Goal: Communication & Community: Answer question/provide support

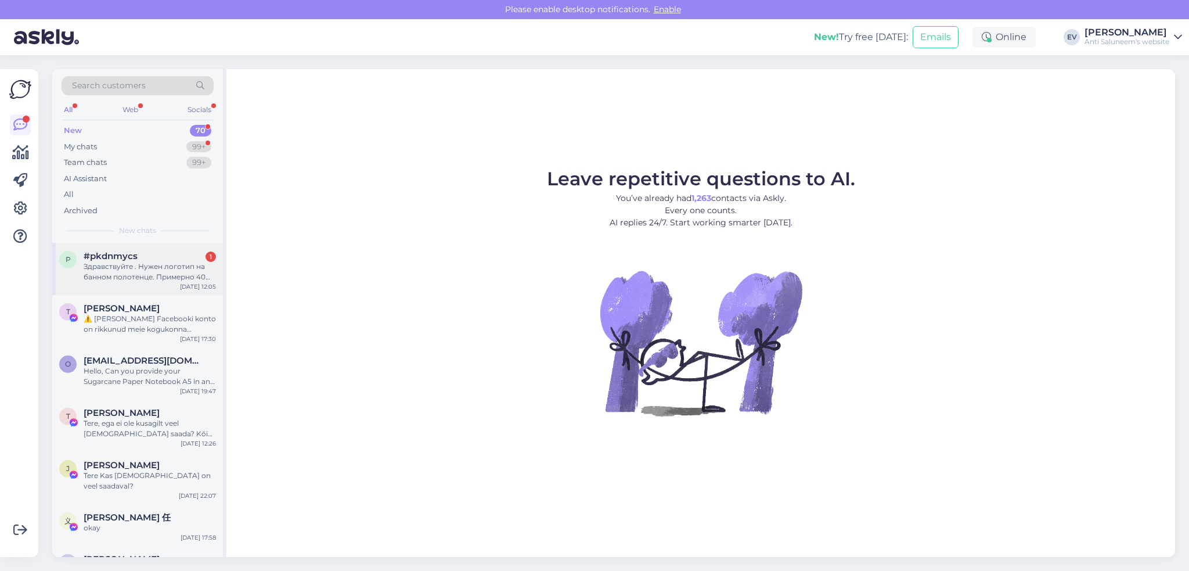
click at [116, 260] on span "#pkdnmycs" at bounding box center [111, 256] width 54 height 10
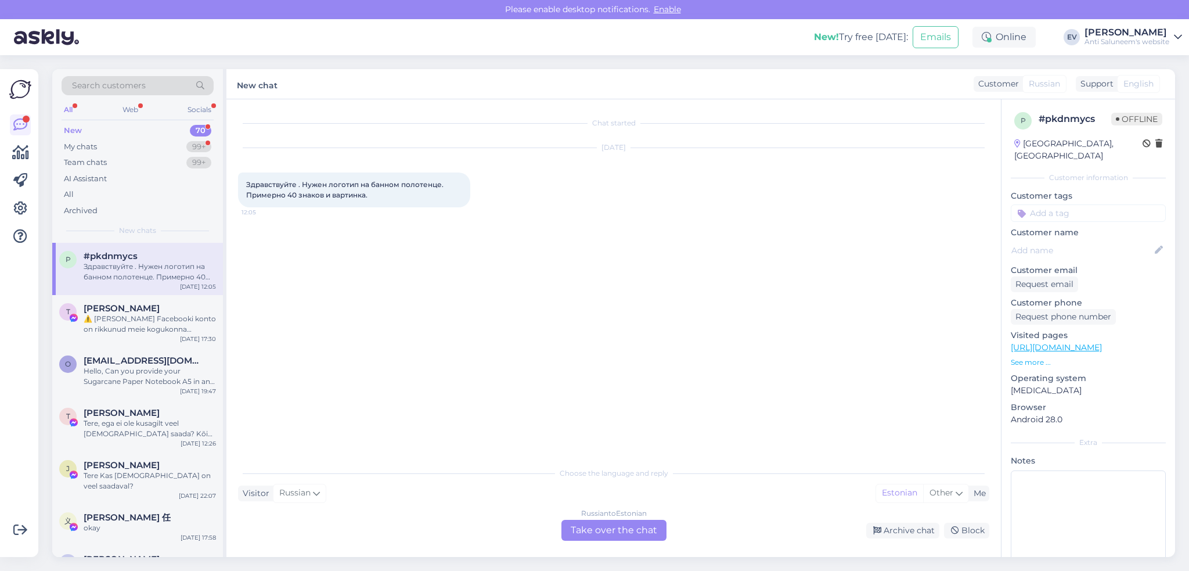
click at [615, 459] on div "Russian to Estonian Take over the chat" at bounding box center [613, 530] width 105 height 21
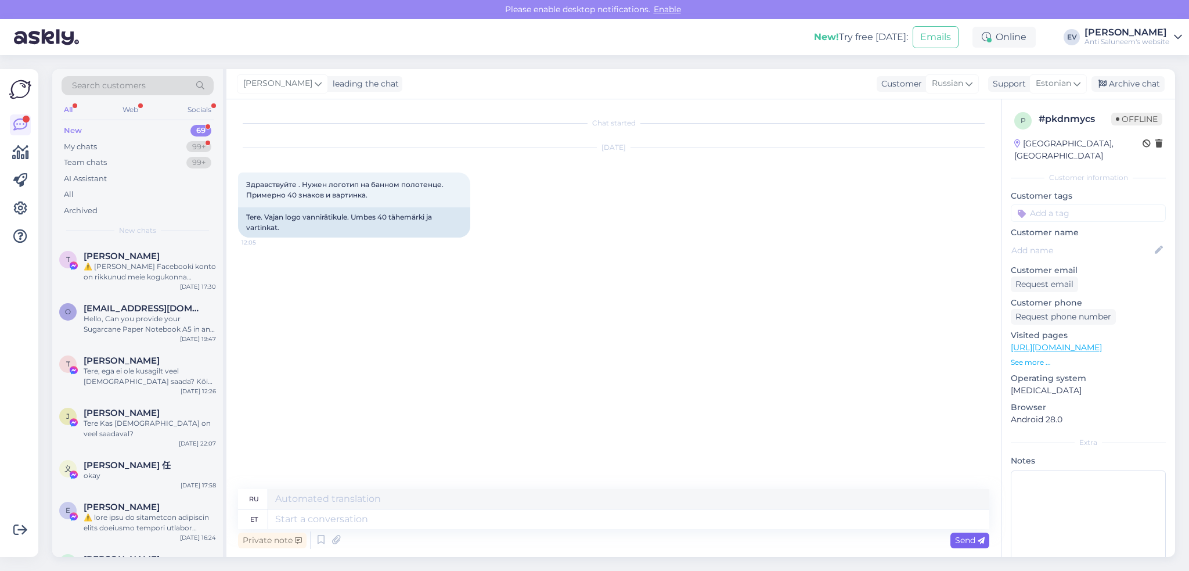
click at [891, 459] on span "Send" at bounding box center [970, 540] width 30 height 10
click at [362, 459] on textarea at bounding box center [628, 519] width 721 height 20
type textarea "Tere!"
type textarea "Привет!"
type textarea "Tere! KAs"
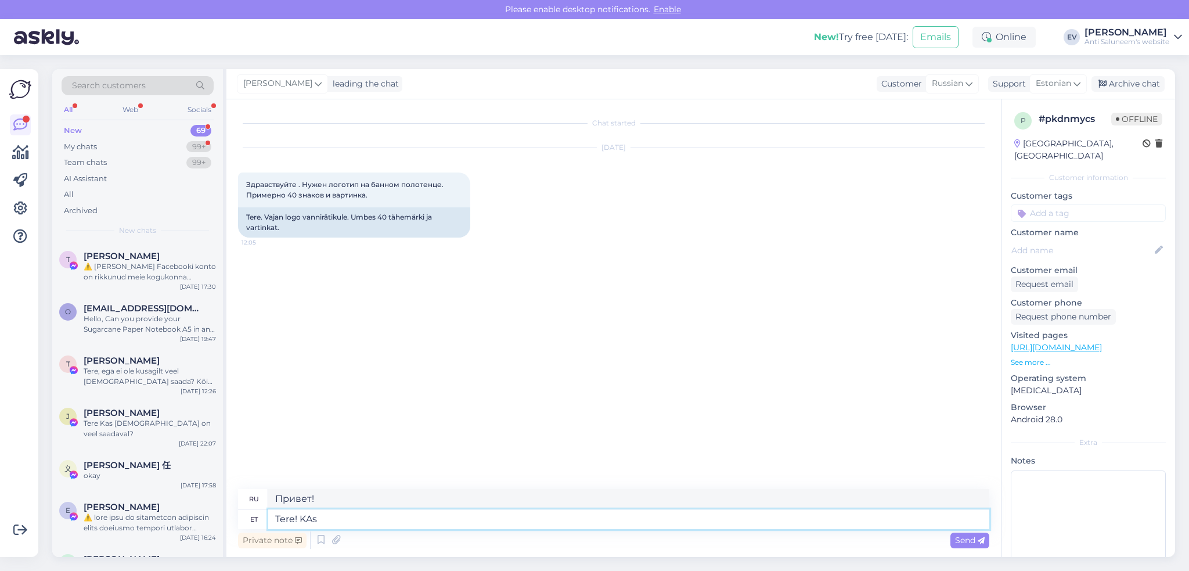
type textarea "Привет! КА"
type textarea "Tere! KAs tegemist o"
type textarea "Привет! Как дела?"
type textarea "Tere! KAs tegemist on ai"
type textarea "Привет! Что это?"
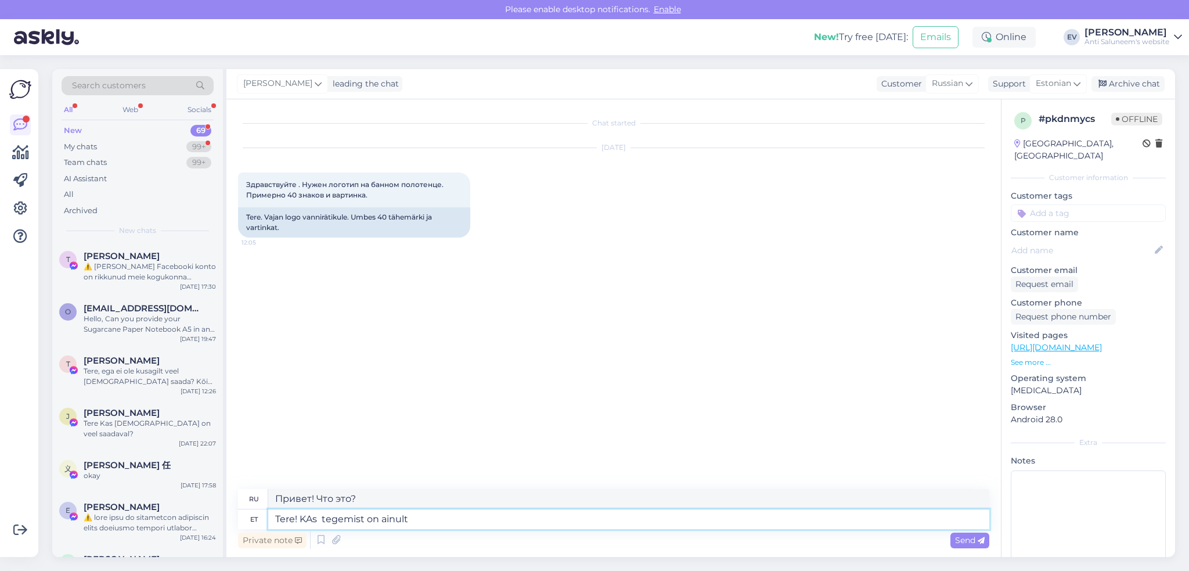
type textarea "Tere! KAs tegemist on ainult ü"
type textarea "Привет! Речь идёт всего лишь о"
type textarea "Tere! KAs tegemist on ainult ühe va"
type textarea "Привет! Это всего лишь один из них."
type textarea "Tere! KAs tegemist on ainult ühe vannirätikuga."
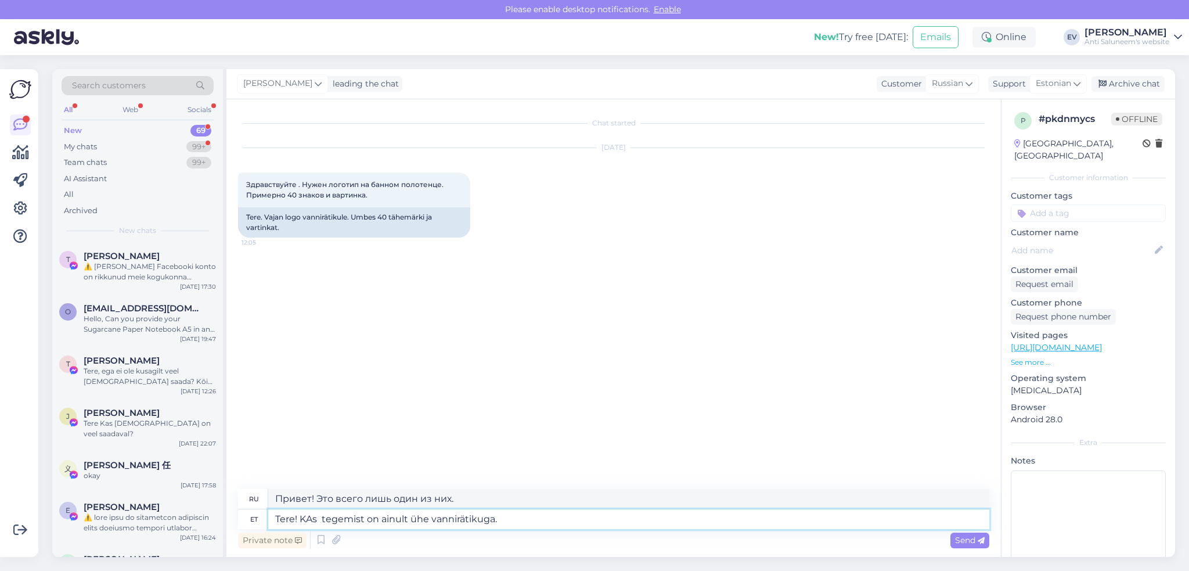
type textarea "Здравствуйте! Это всего лишь одно банное полотенце."
click at [312, 459] on textarea "Tere! KAs tegemist on ainult ühe vannirätikuga." at bounding box center [628, 519] width 721 height 20
type textarea "Tere! Kas tegemist on ainult ühe vannirätikuga."
type textarea "Здравствуйте! Это всего одно банное полотенце?"
type textarea "Tere! Kas tegemist on ainult ühe vannirätikuga."
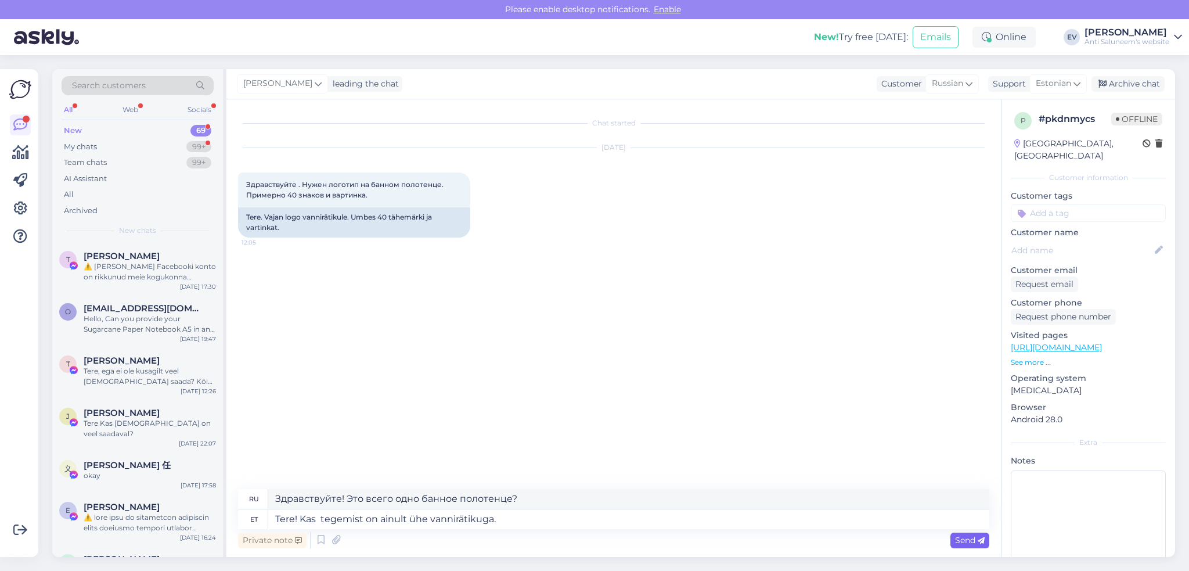
click at [891, 459] on span "Send" at bounding box center [970, 540] width 30 height 10
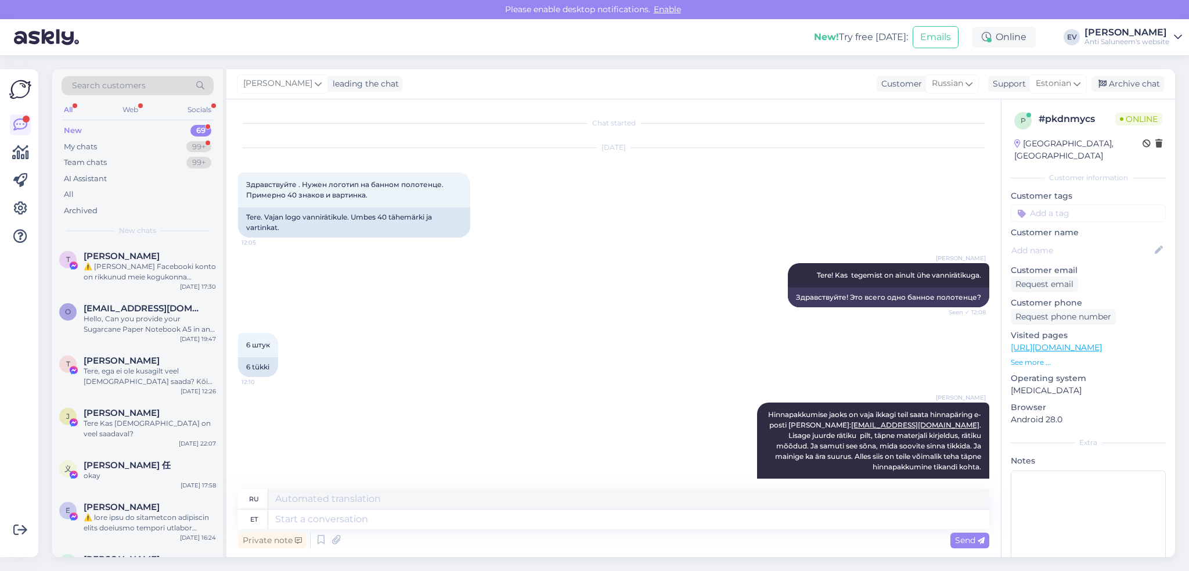
scroll to position [85, 0]
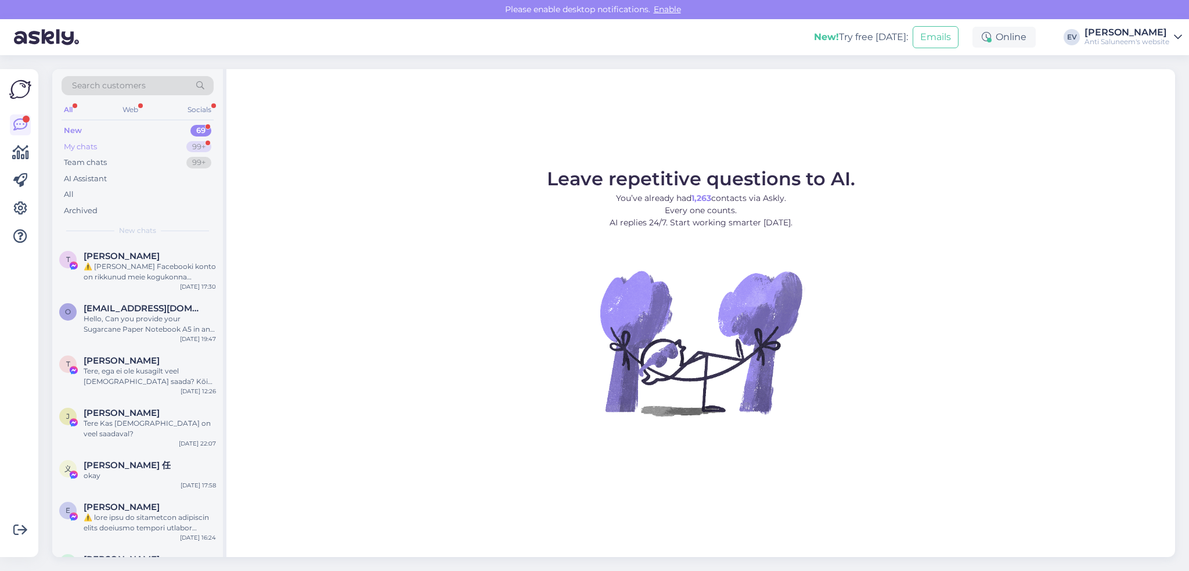
click at [204, 145] on div "99+" at bounding box center [198, 147] width 25 height 12
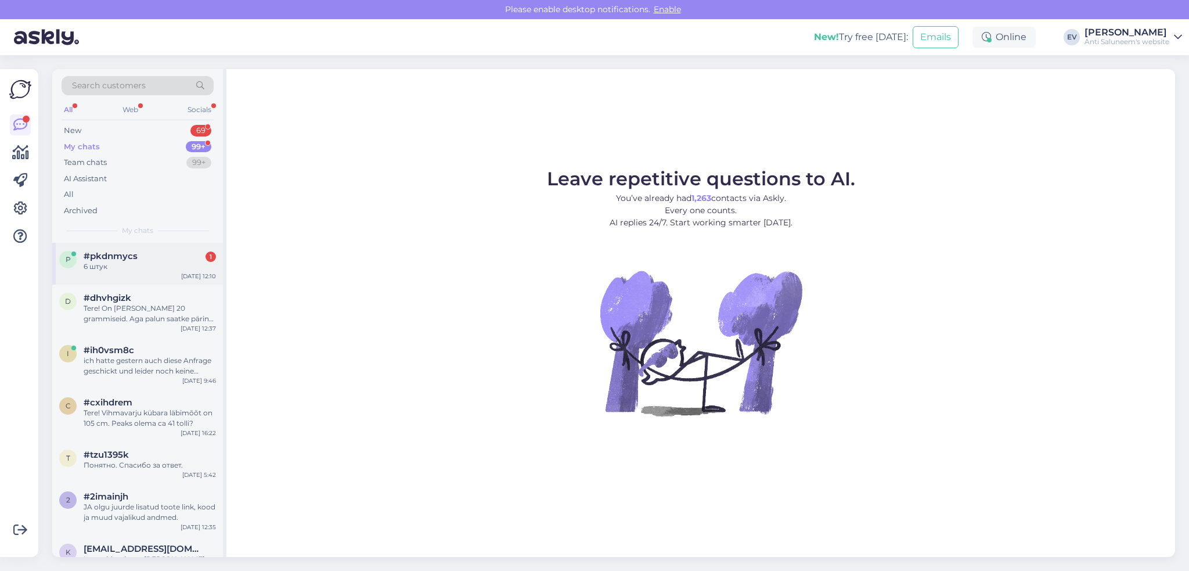
click at [149, 253] on div "#pkdnmycs 1" at bounding box center [150, 256] width 132 height 10
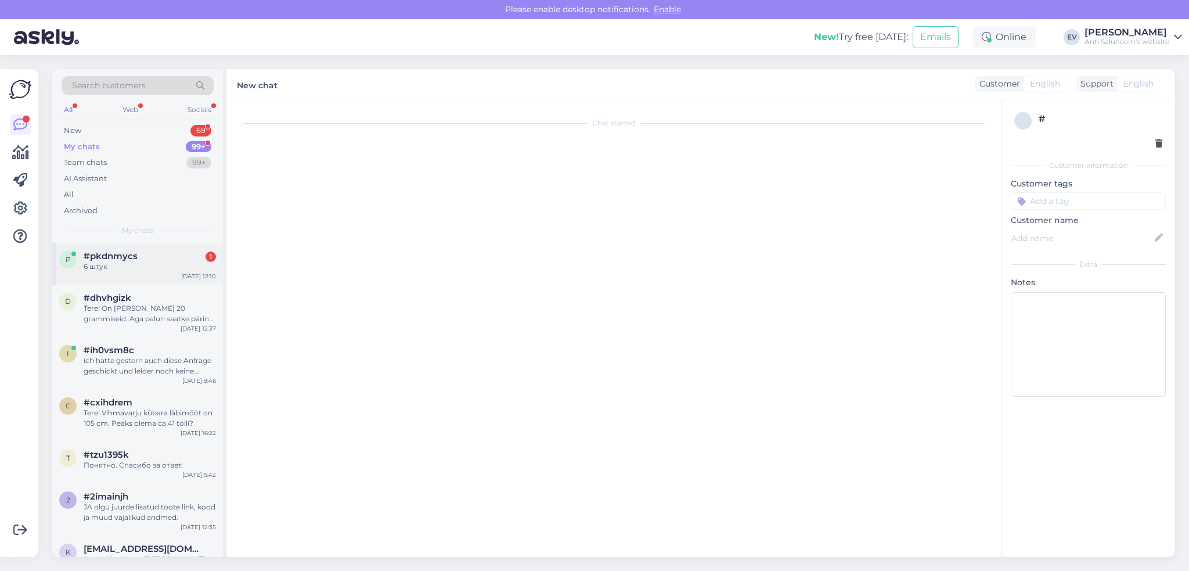
click at [149, 253] on div "#pkdnmycs 1" at bounding box center [150, 256] width 132 height 10
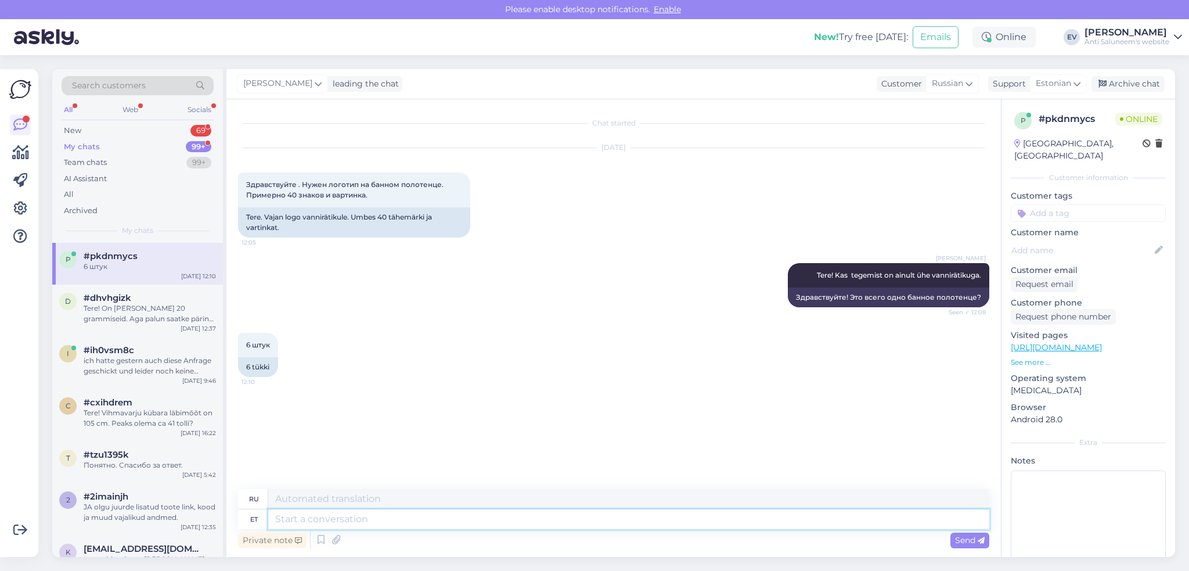
click at [333, 517] on textarea at bounding box center [628, 519] width 721 height 20
click at [312, 517] on textarea at bounding box center [628, 519] width 721 height 20
type textarea "Hinnapakkumise j"
type textarea "Ценовое предложение"
type textarea "Hinnapakkumise jaoks o"
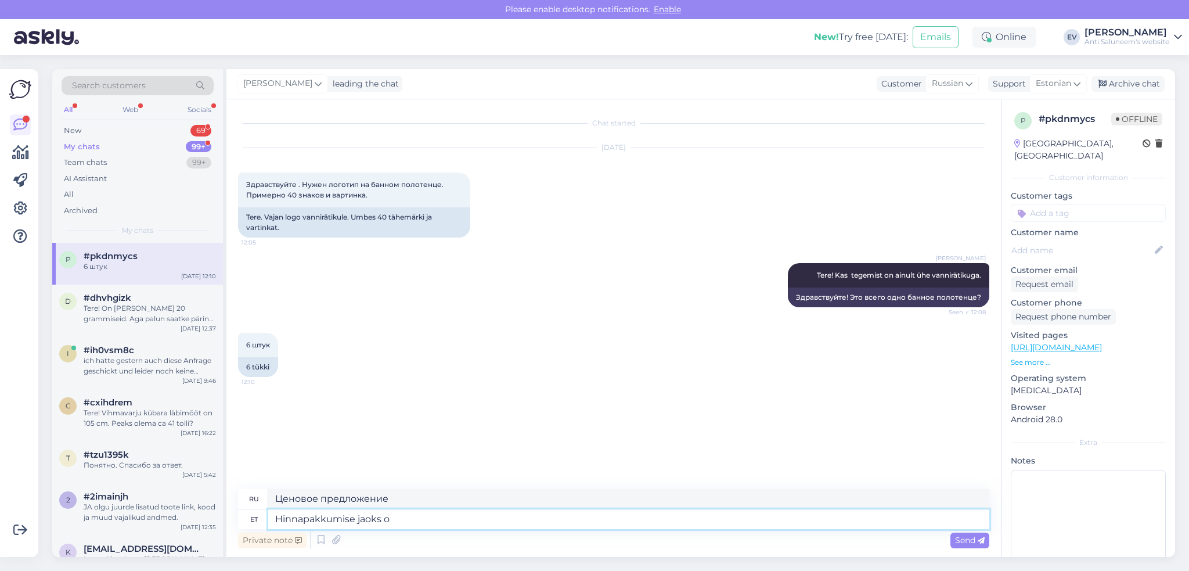
type textarea "Для цитаты"
type textarea "Hinnapakkumise jaoks on"
type textarea "Для цитаты,"
type textarea "Hinnapakkumise jaoks on vaja"
type textarea "Для расчета стоимости вам необходимо:"
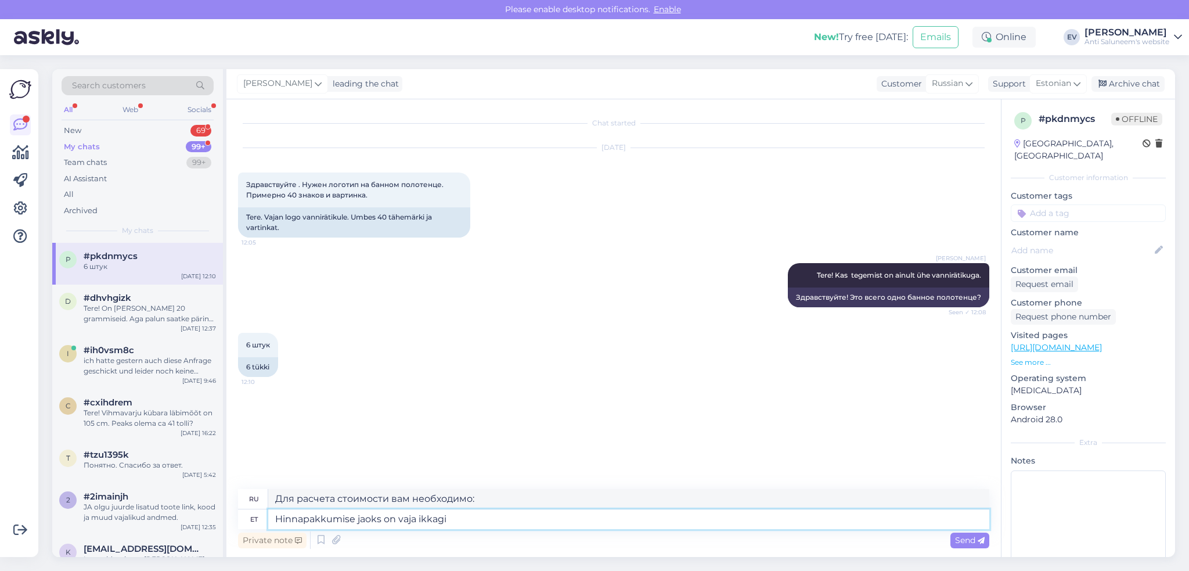
type textarea "Hinnapakkumise jaoks on vaja ikkagi t"
type textarea "Для цитаты вам все еще нужно"
type textarea "Hinnapakkumise jaoks on vaja ikkagi teil saata h"
type textarea "Для получения цитаты вам все равно нужно отправить"
type textarea "Hinnapakkumise jaoks on vaja ikkagi teil saata hinnapäring e"
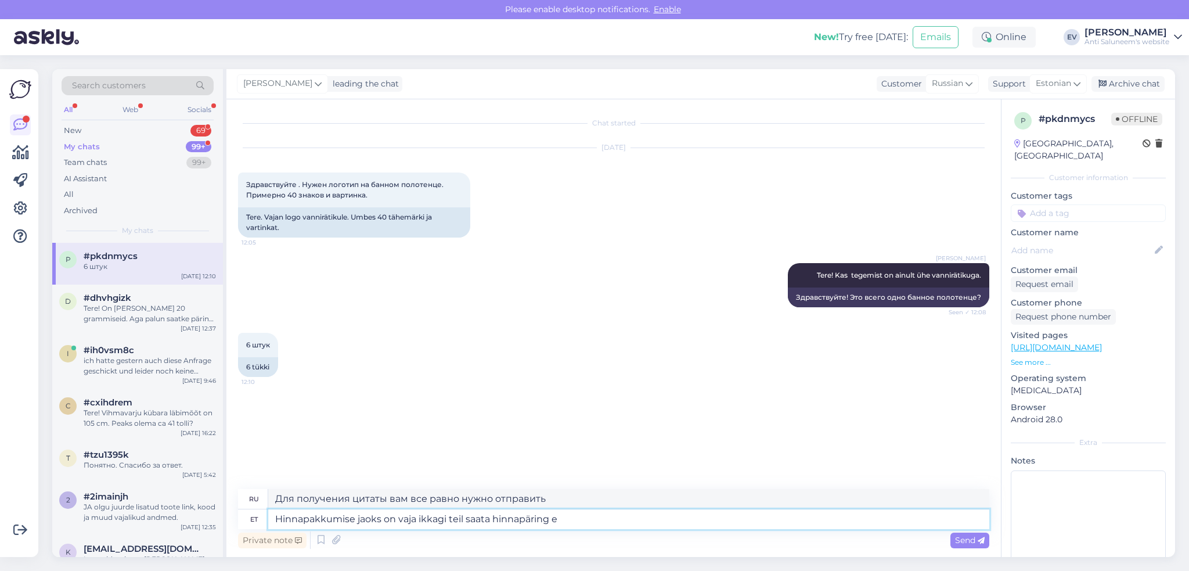
type textarea "Для получения расценки вам все равно необходимо отправить запрос цены."
type textarea "Hinnapakkumise jaoks on vaja ikkagi teil saata hinnapäring e-posti"
type textarea "Для получения расценки вам все равно необходимо отправить запрос цены по электр…"
type textarea "Hinnapakkumise jaoks on vaja ikkagi teil saata hinnapäring e-posti teel: l"
type textarea "Для получения расценки вам все равно необходимо отправить запрос цены по электр…"
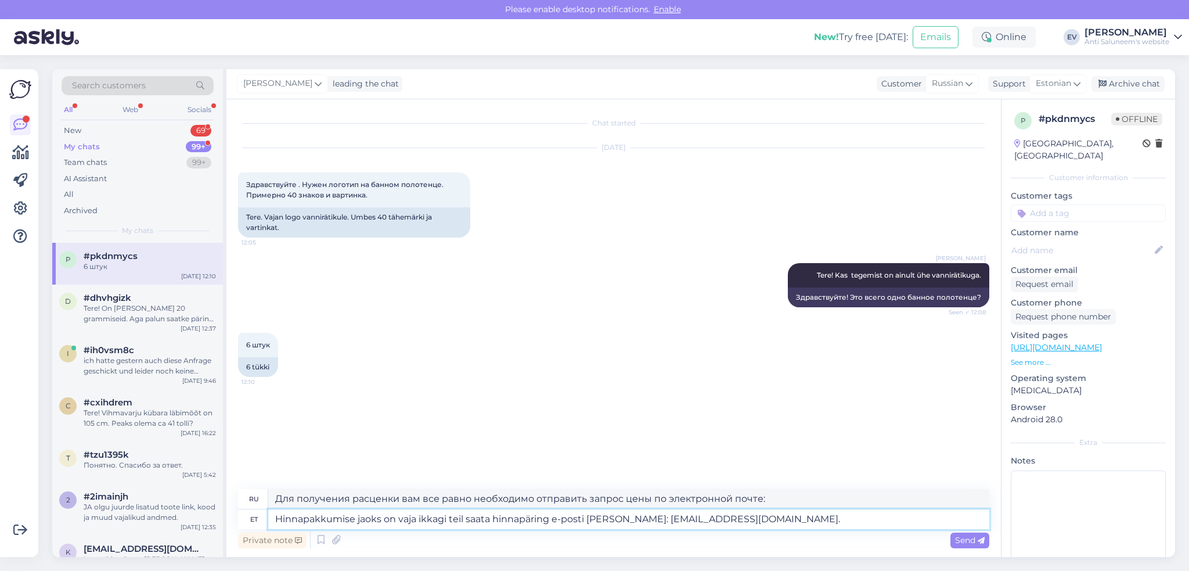
type textarea "Hinnapakkumise jaoks on vaja ikkagi teil saata hinnapäring e-posti teel: logo@l…"
type textarea "Для получения коммерческого предложения вам по-прежнему необходимо отправить це…"
type textarea "Hinnapakkumise jaoks on vaja ikkagi teil saata hinnapäring e-posti teel: logo@l…"
type textarea "Для получения коммерческого предложения вам всё равно необходимо отправить запр…"
type textarea "Hinnapakkumise jaoks on vaja ikkagi teil saata hinnapäring e-posti teel: logo@l…"
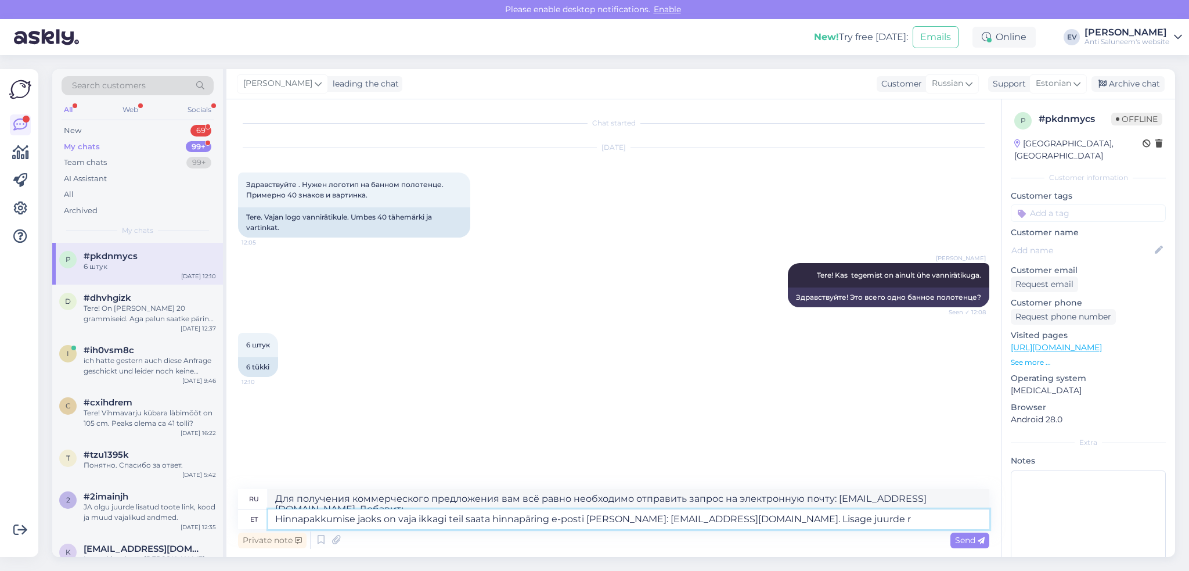
type textarea "Для получения коммерческого предложения вам всё равно необходимо отправить запр…"
type textarea "Hinnapakkumise jaoks on vaja ikkagi teil saata hinnapäring e-posti teel: logo@l…"
type textarea "Для получения коммерческого предложения вам всё равно необходимо отправить запр…"
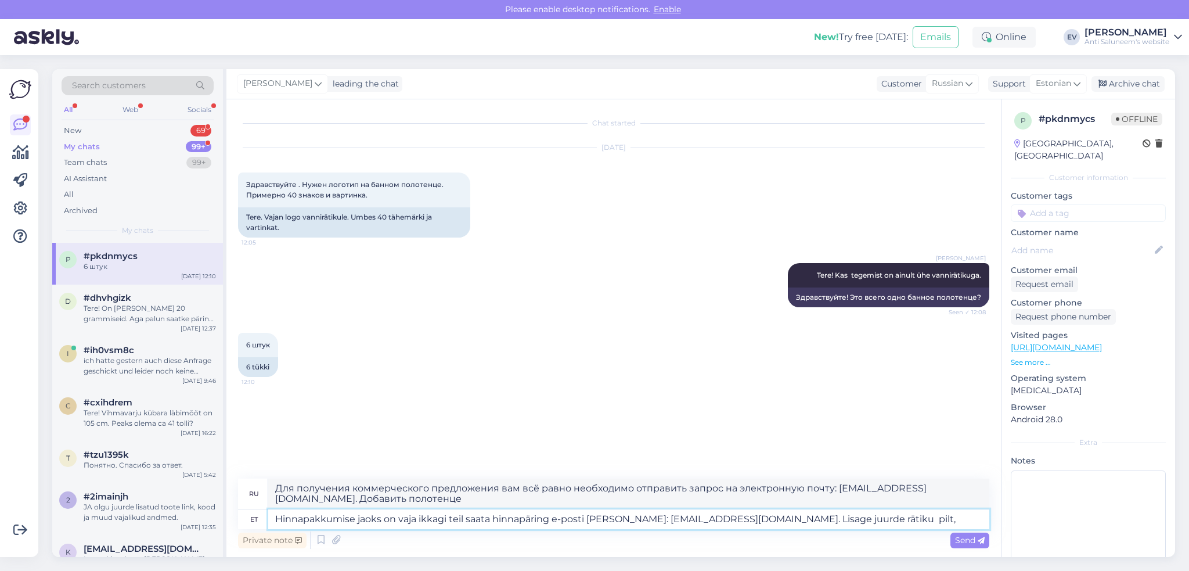
type textarea "Hinnapakkumise jaoks on vaja ikkagi teil saata hinnapäring e-posti teel: logo@l…"
type textarea "Для получения коммерческого предложения вам всё равно необходимо отправить запр…"
type textarea "Hinnapakkumise jaoks on vaja ikkagi teil saata hinnapäring e-posti teel: logo@l…"
type textarea "Для получения коммерческого предложения вам всё равно необходимо отправить запр…"
type textarea "Hinnapakkumise jaoks on vaja ikkagi teil saata hinnapäring e-posti teel: logo@l…"
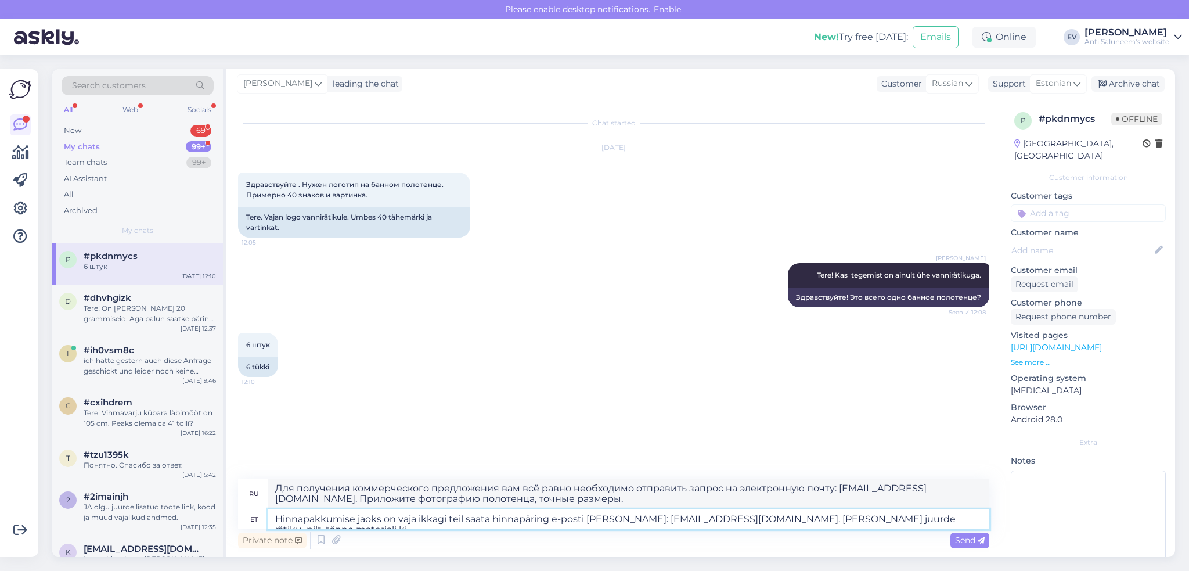
type textarea "Для получения коммерческого предложения вам всё равно необходимо отправить запр…"
type textarea "Hinnapakkumise jaoks on vaja ikkagi teil saata hinnapäring e-posti teel: logo@l…"
type textarea "Для получения коммерческого предложения вам необходимо отправить запрос на элек…"
type textarea "Hinnapakkumise jaoks on vaja ikkagi teil saata hinnapäring e-posti teel: logo@l…"
type textarea "Для получения коммерческого предложения вам всё равно необходимо отправить запр…"
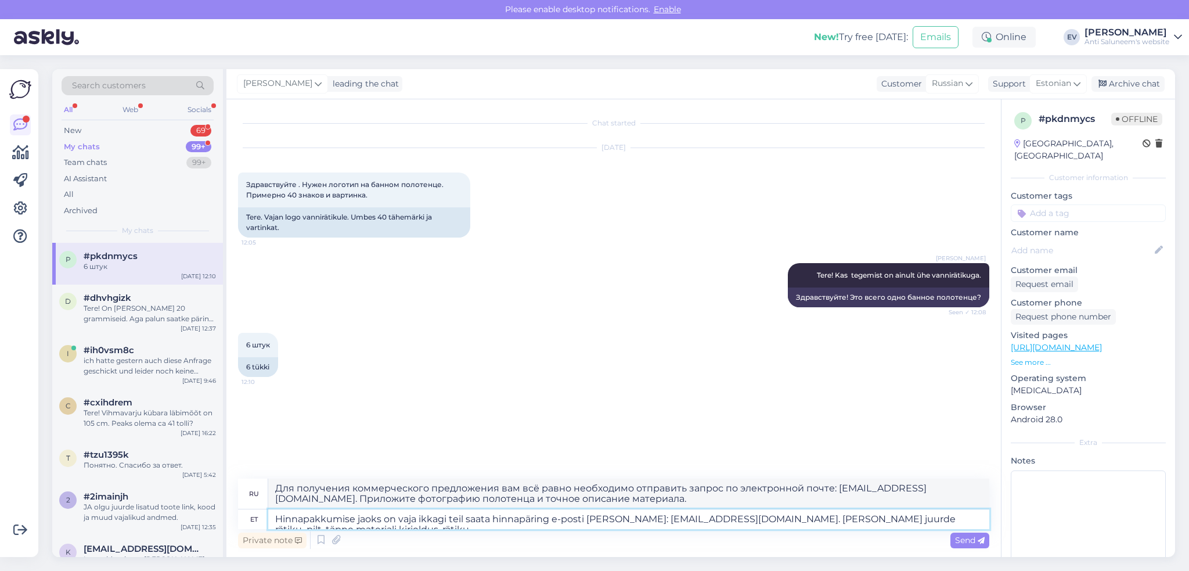
type textarea "Hinnapakkumise jaoks on vaja ikkagi teil saata hinnapäring e-posti teel: logo@l…"
type textarea "Для получения коммерческого предложения вам необходимо отправить запрос на элек…"
type textarea "Hinnapakkumise jaoks on vaja ikkagi teil saata hinnapäring e-posti teel: logo@l…"
type textarea "Для получения коммерческого предложения вам необходимо отправить запрос на элек…"
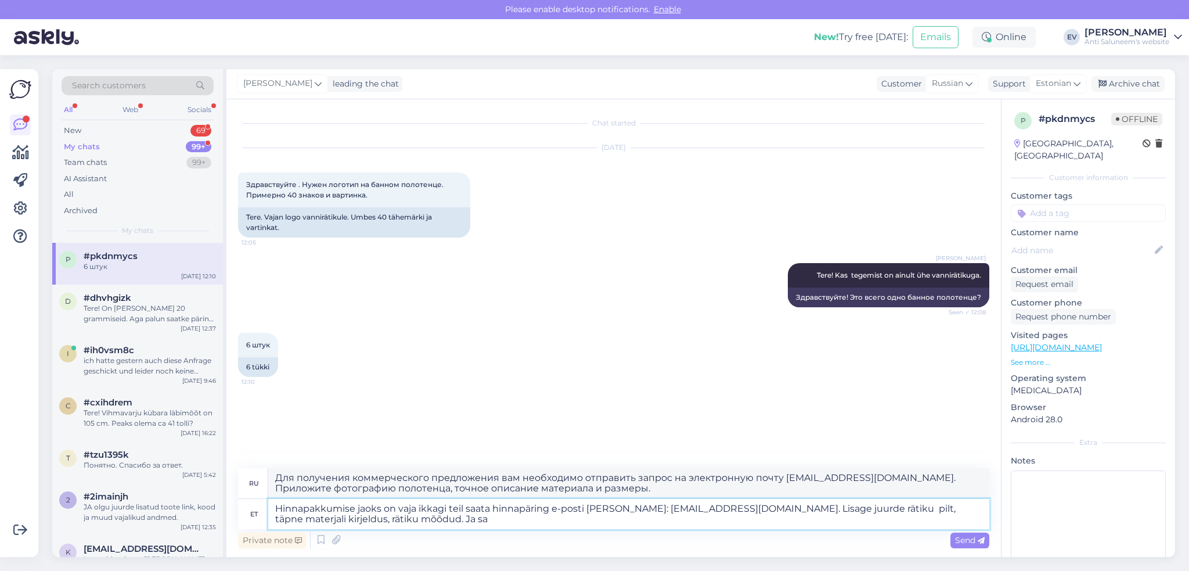
type textarea "Hinnapakkumise jaoks on vaja ikkagi teil saata hinnapäring e-posti teel: logo@l…"
type textarea "Для получения коммерческого предложения вам всё равно необходимо отправить запр…"
type textarea "Hinnapakkumise jaoks on vaja ikkagi teil saata hinnapäring e-posti teel: logo@l…"
type textarea "Для получения коммерческого предложения вам всё равно необходимо отправить запр…"
type textarea "Hinnapakkumise jaoks on vaja ikkagi teil saata hinnapäring e-posti teel: logo@l…"
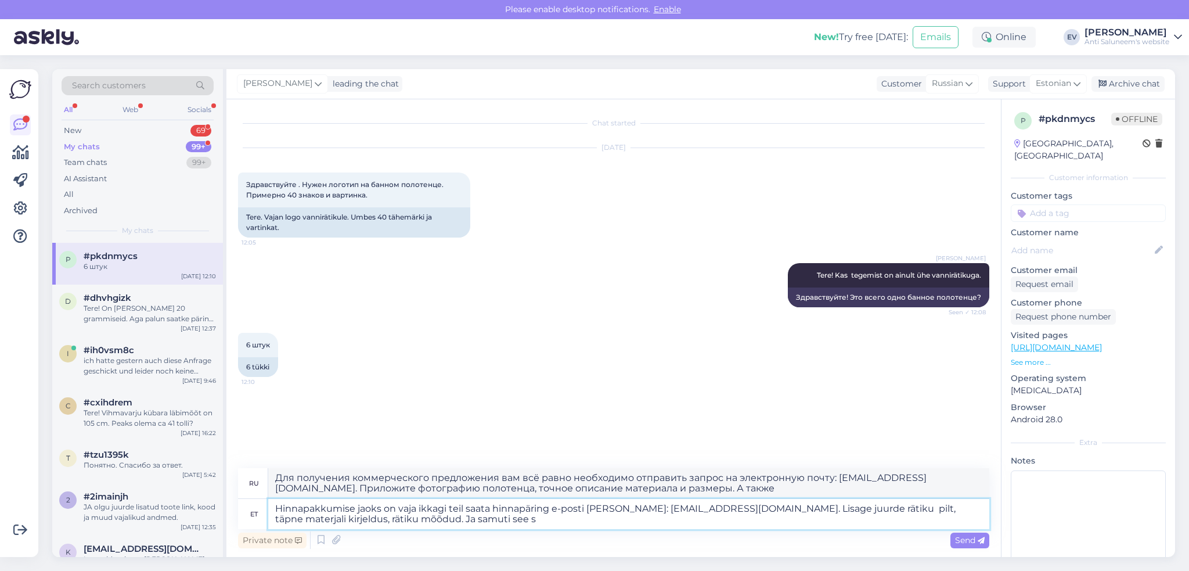
type textarea "Для получения коммерческого предложения вам всё равно необходимо отправить запр…"
type textarea "Hinnapakkumise jaoks on vaja ikkagi teil saata hinnapäring e-posti teel: logo@l…"
type textarea "Для получения коммерческого предложения вам всё равно необходимо отправить запр…"
type textarea "Hinnapakkumise jaoks on vaja ikkagi teil saata hinnapäring e-posti teel: logo@l…"
type textarea "Для получения коммерческого предложения вам необходимо отправить запрос на элек…"
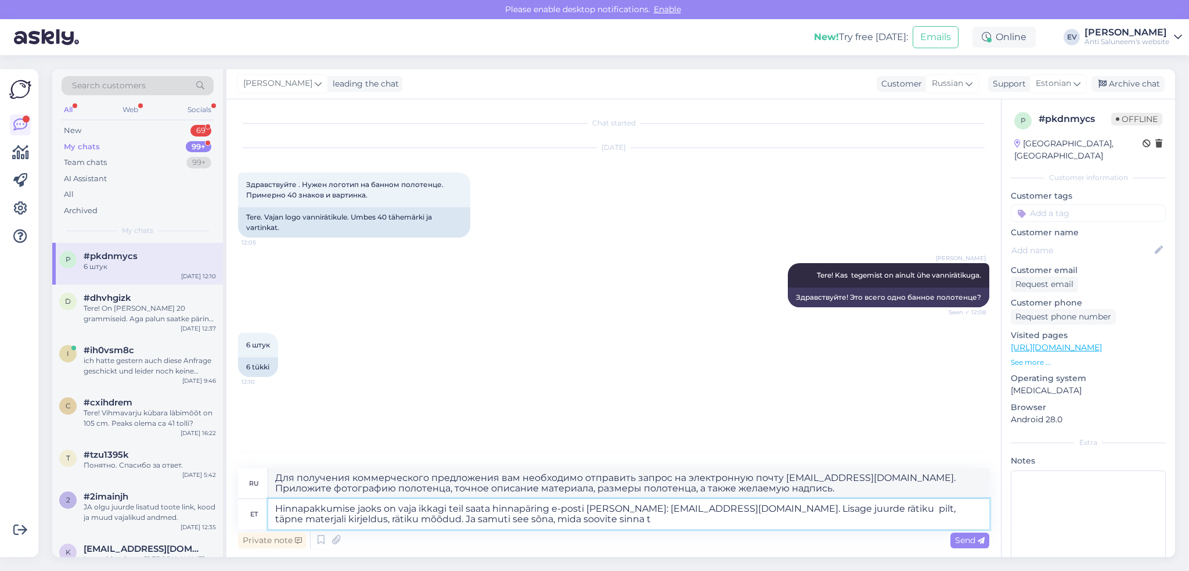
type textarea "Hinnapakkumise jaoks on vaja ikkagi teil saata hinnapäring e-posti teel: logo@l…"
type textarea "Для получения коммерческого предложения вам всё равно необходимо отправить запр…"
type textarea "Hinnapakkumise jaoks on vaja ikkagi teil saata hinnapäring e-posti teel: logo@l…"
type textarea "Для получения коммерческого предложения вам необходимо отправить запрос на элек…"
type textarea "Hinnapakkumise jaoks on vaja ikkagi teil saata hinnapäring e-posti teel: logo@l…"
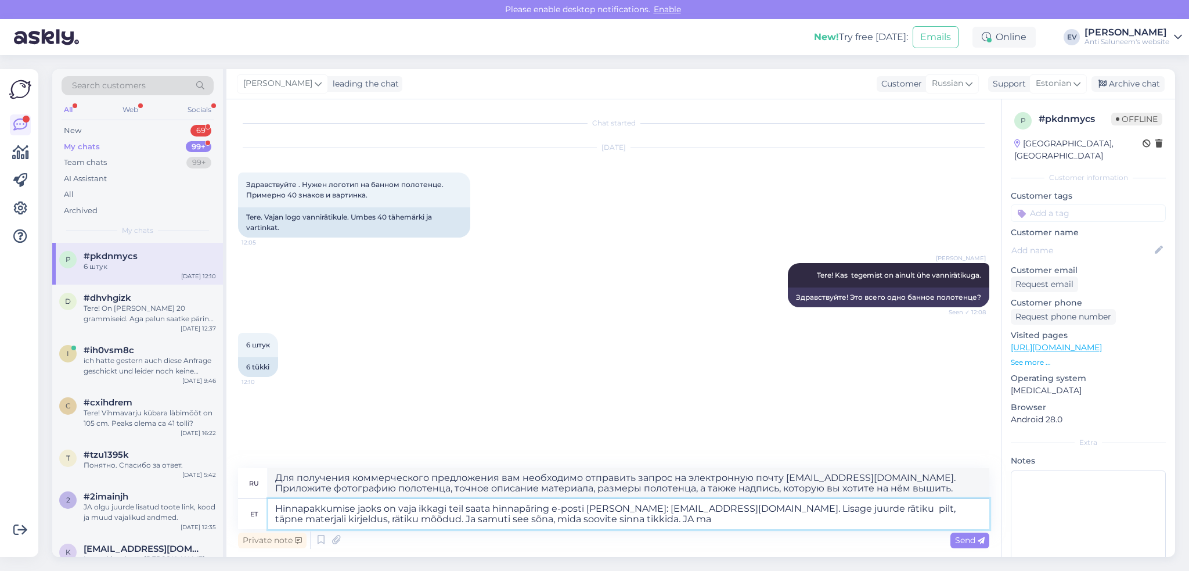
type textarea "Для получения коммерческого предложения вам всё равно необходимо отправить запр…"
type textarea "Hinnapakkumise jaoks on vaja ikkagi teil saata hinnapäring e-posti teel: logo@l…"
type textarea "Для получения коммерческого предложения вам всё равно необходимо отправить запр…"
type textarea "Hinnapakkumise jaoks on vaja ikkagi teil saata hinnapäring e-posti teel: logo@l…"
type textarea "Для получения коммерческого предложения вам всё равно необходимо отправить запр…"
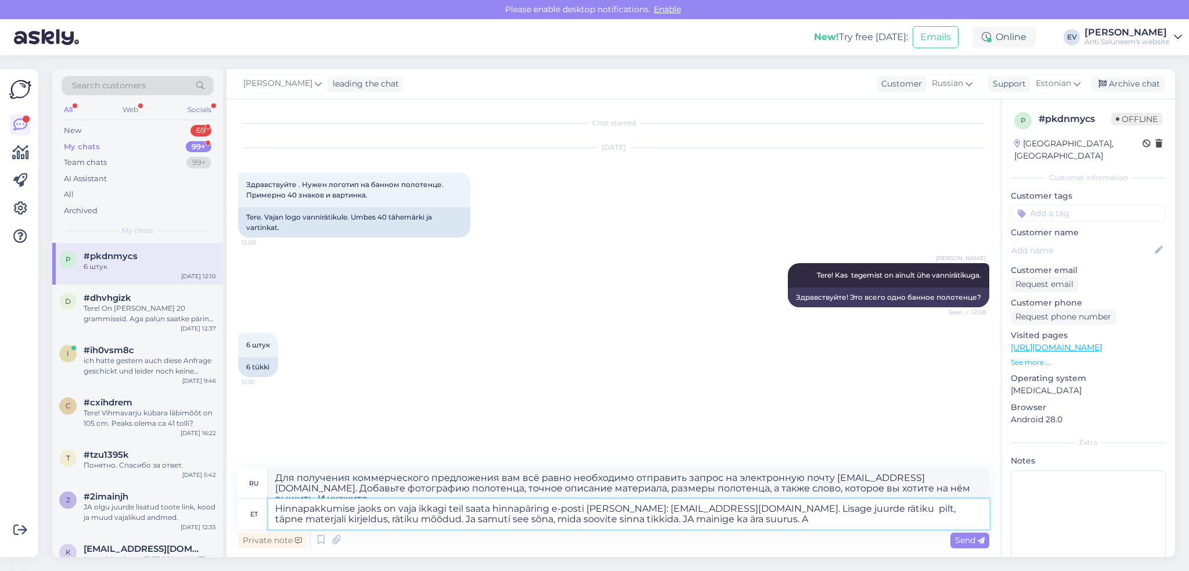
type textarea "Hinnapakkumise jaoks on vaja ikkagi teil saata hinnapäring e-posti teel: logo@l…"
type textarea "Для получения коммерческого предложения вам всё равно необходимо отправить запр…"
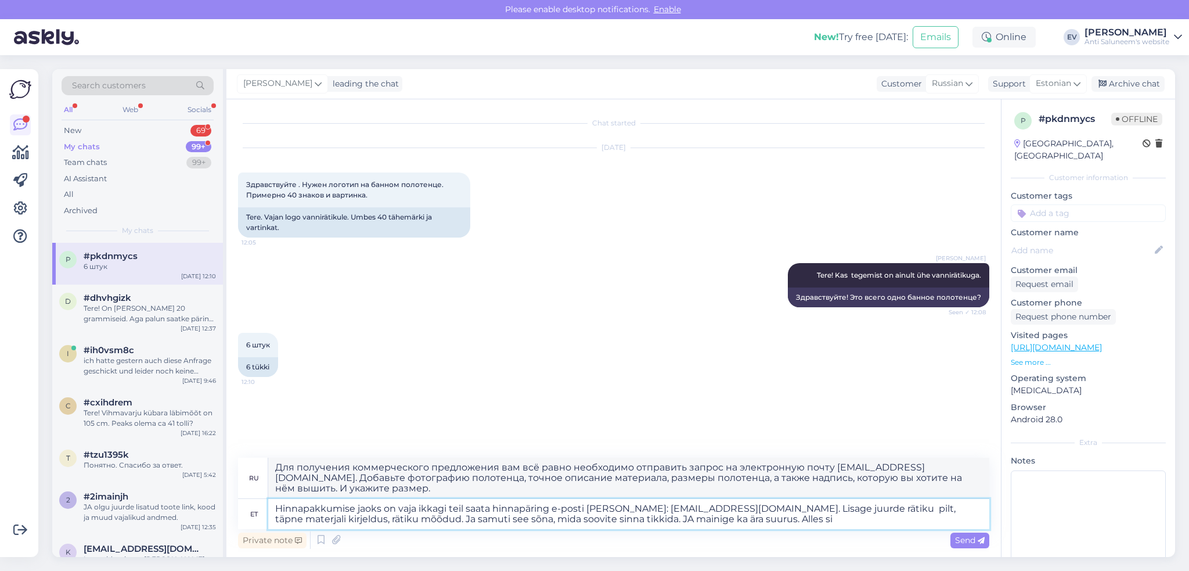
type textarea "Hinnapakkumise jaoks on vaja ikkagi teil saata hinnapäring e-posti teel: logo@l…"
type textarea "Для получения коммерческого предложения вам всё равно необходимо отправить запр…"
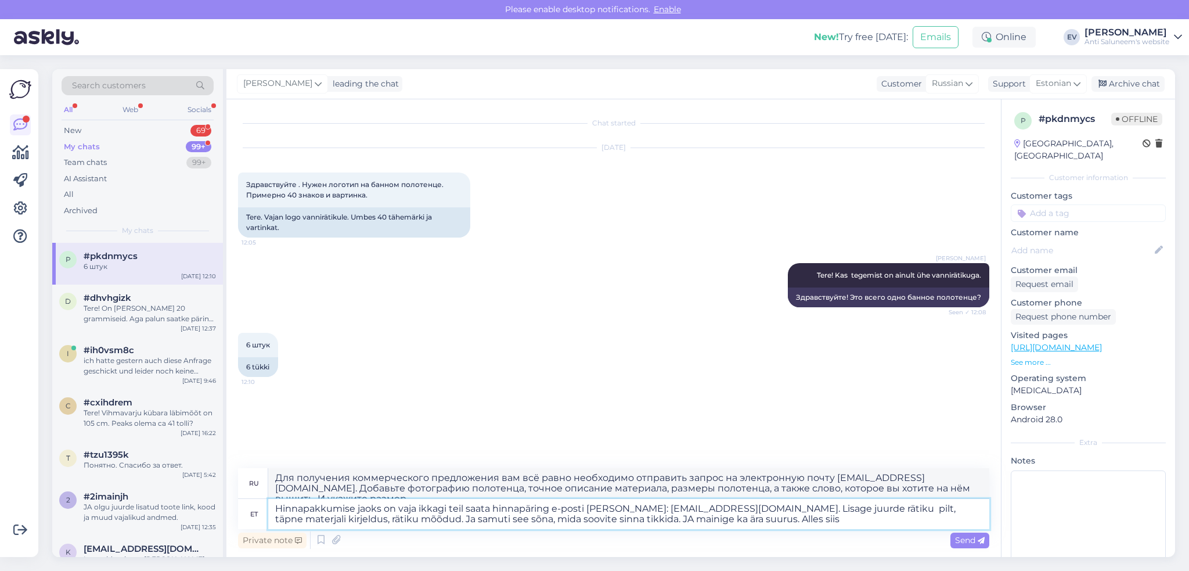
type textarea "Hinnapakkumise jaoks on vaja ikkagi teil saata hinnapäring e-posti teel: logo@l…"
type textarea "Для получения коммерческого предложения вам всё равно необходимо отправить запр…"
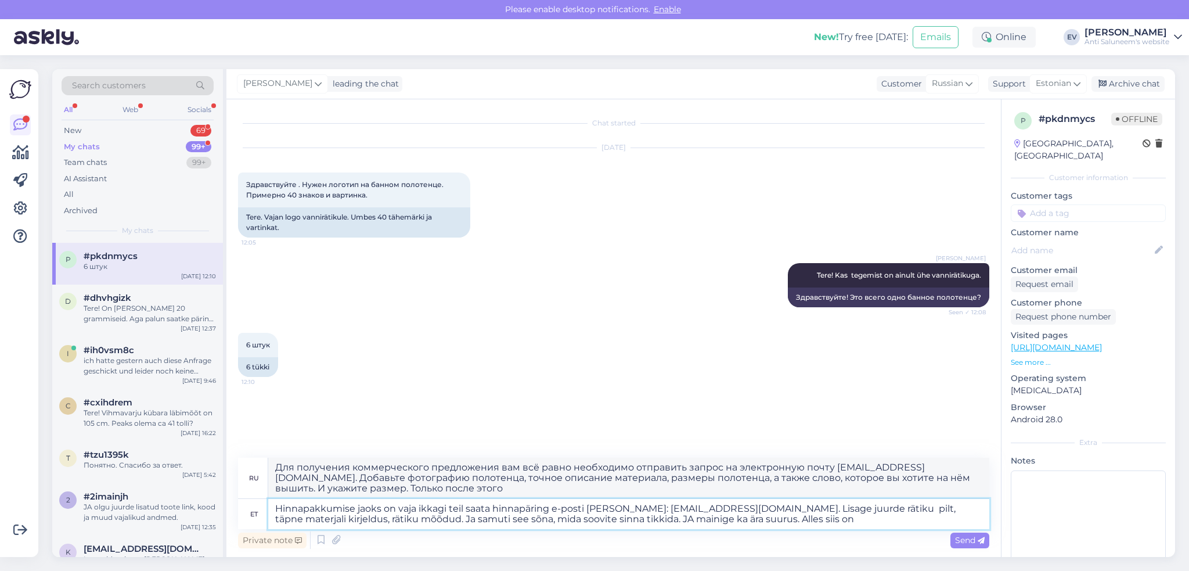
type textarea "Hinnapakkumise jaoks on vaja ikkagi teil saata hinnapäring e-posti teel: logo@l…"
type textarea "Для получения коммерческого предложения вам всё равно необходимо отправить запр…"
type textarea "Hinnapakkumise jaoks on vaja ikkagi teil saata hinnapäring e-posti teel: logo@l…"
type textarea "Для получения коммерческого предложения вам всё равно необходимо отправить запр…"
type textarea "Hinnapakkumise jaoks on vaja ikkagi teil saata hinnapäring e-posti teel: logo@l…"
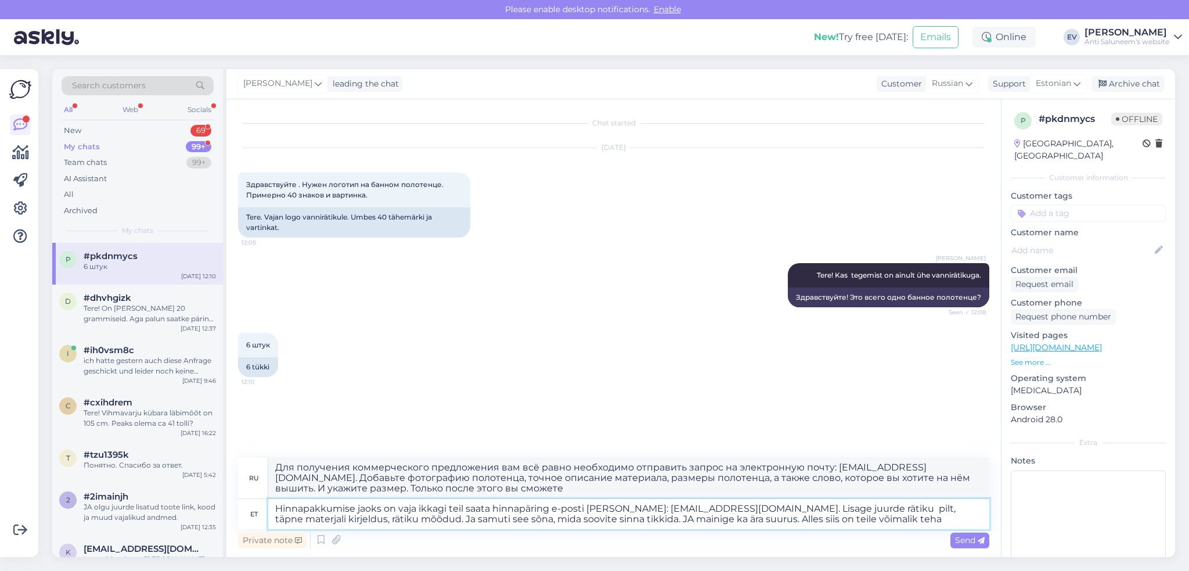
type textarea "Для получения коммерческого предложения вам всё равно необходимо отправить запр…"
type textarea "Hinnapakkumise jaoks on vaja ikkagi teil saata hinnapäring e-posti teel: logo@l…"
type textarea "Для получения коммерческого предложения вам всё равно необходимо отправить запр…"
type textarea "Hinnapakkumise jaoks on vaja ikkagi teil saata hinnapäring e-posti teel: logo@l…"
type textarea "Для получения коммерческого предложения вам всё равно необходимо отправить запр…"
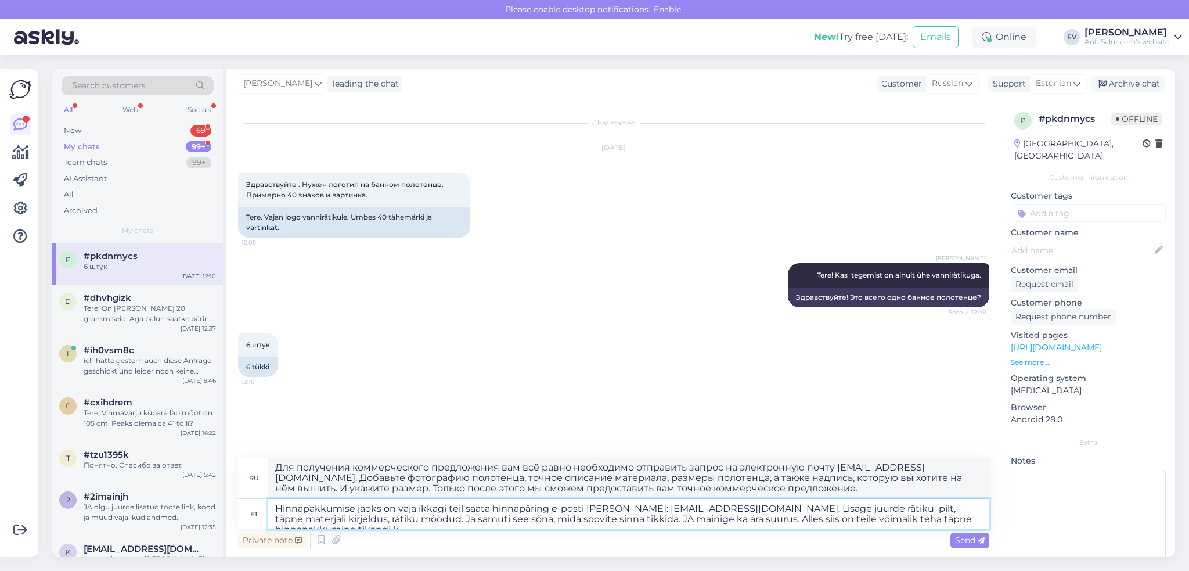
type textarea "Hinnapakkumise jaoks on vaja ikkagi teil saata hinnapäring e-posti teel: logo@l…"
type textarea "Для получения коммерческого предложения вам необходимо отправить запрос на элек…"
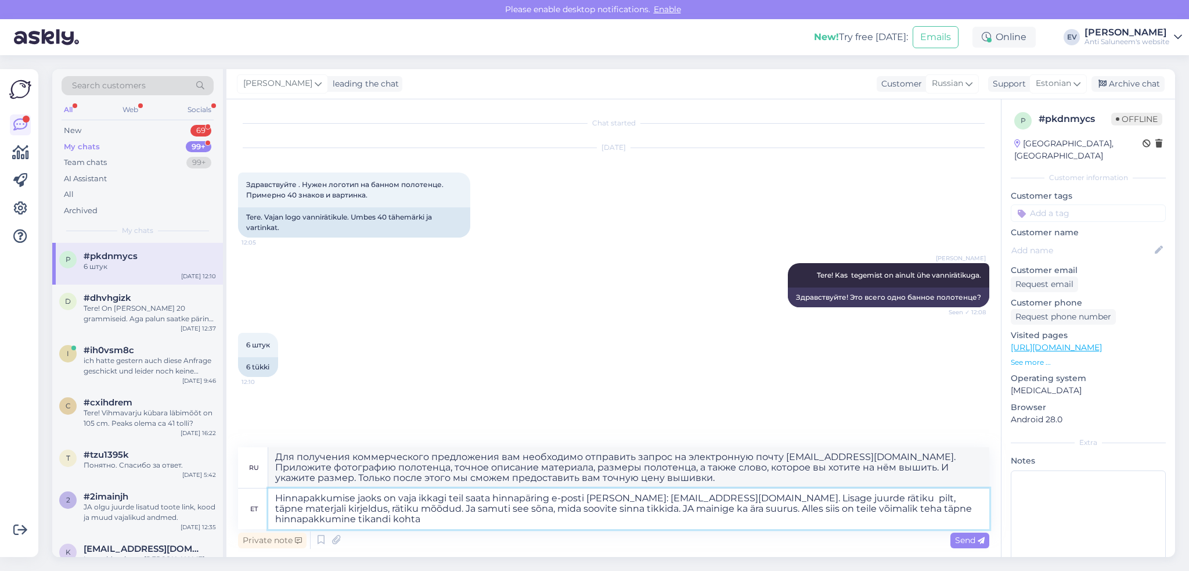
type textarea "Hinnapakkumise jaoks on vaja ikkagi teil saata hinnapäring e-posti teel: logo@l…"
type textarea "Для получения коммерческого предложения вам всё равно необходимо отправить запр…"
click at [503, 507] on textarea "Hinnapakkumise jaoks on vaja ikkagi teil saata hinnapäring e-posti teel: logo@l…" at bounding box center [628, 508] width 721 height 41
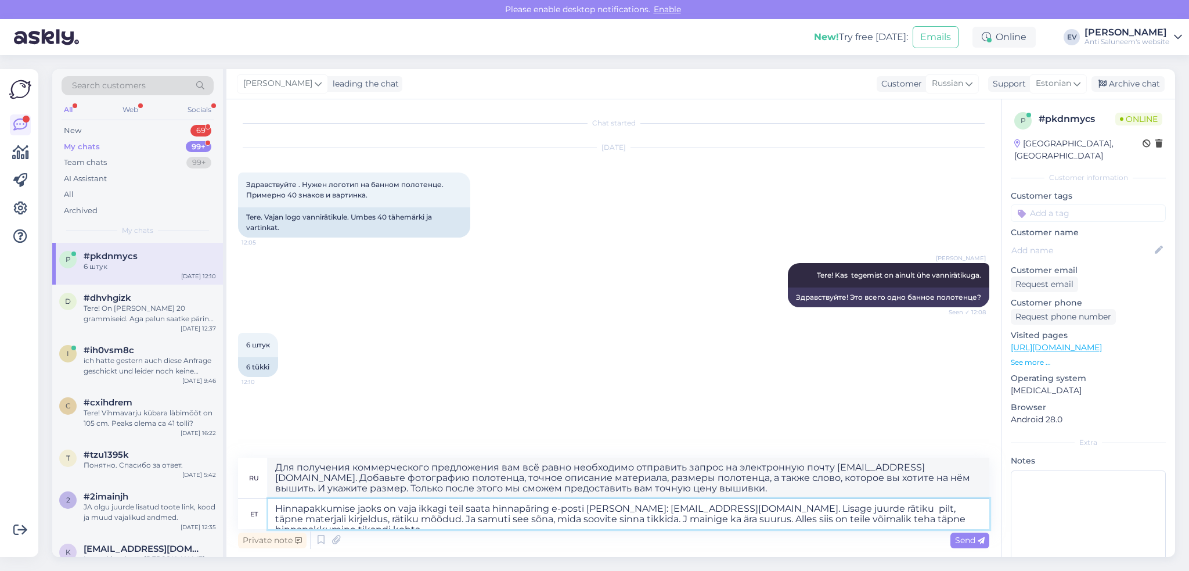
type textarea "Hinnapakkumise jaoks on vaja ikkagi teil saata hinnapäring e-posti teel: logo@l…"
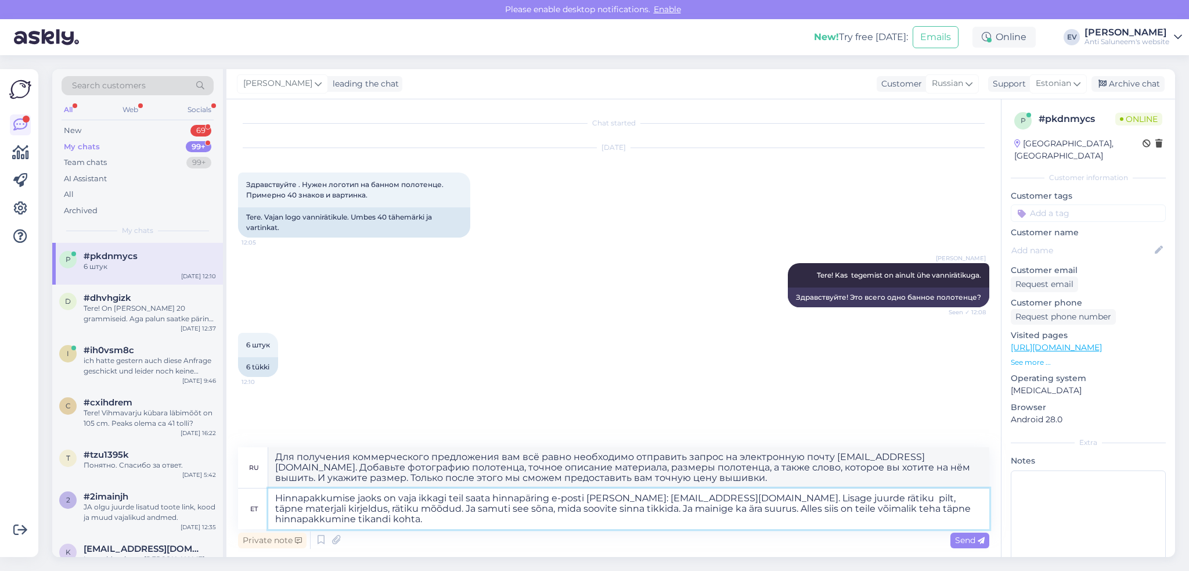
type textarea "Для получения коммерческого предложения вам необходимо отправить запрос на элек…"
type textarea "Hinnapakkumise jaoks on vaja ikkagi teil saata hinnapäring e-posti teel: logo@l…"
click at [960, 537] on span "Send" at bounding box center [970, 540] width 30 height 10
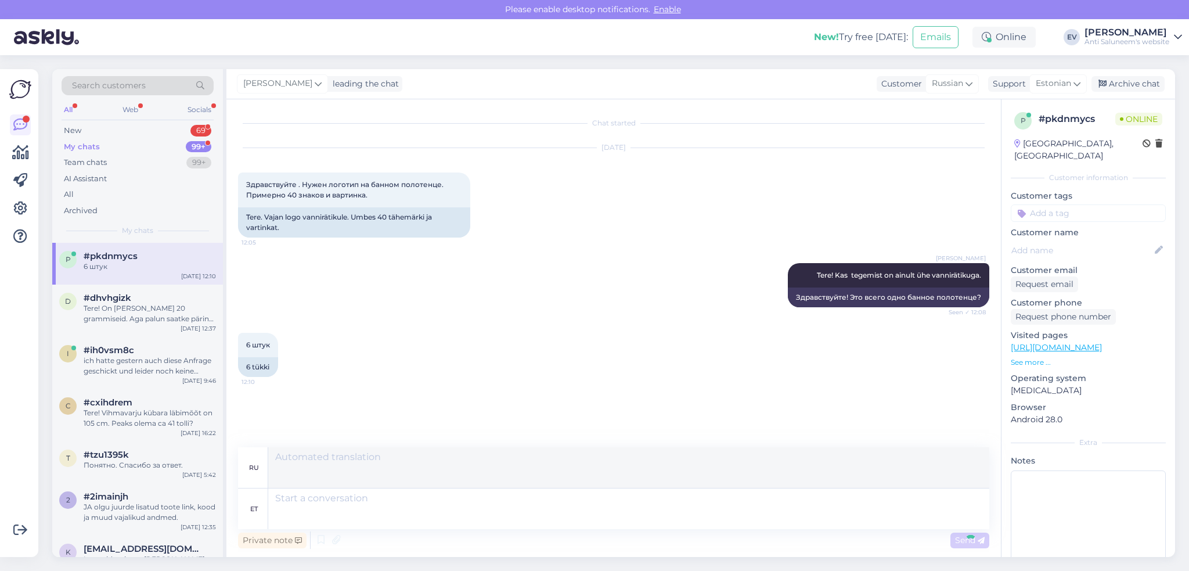
scroll to position [85, 0]
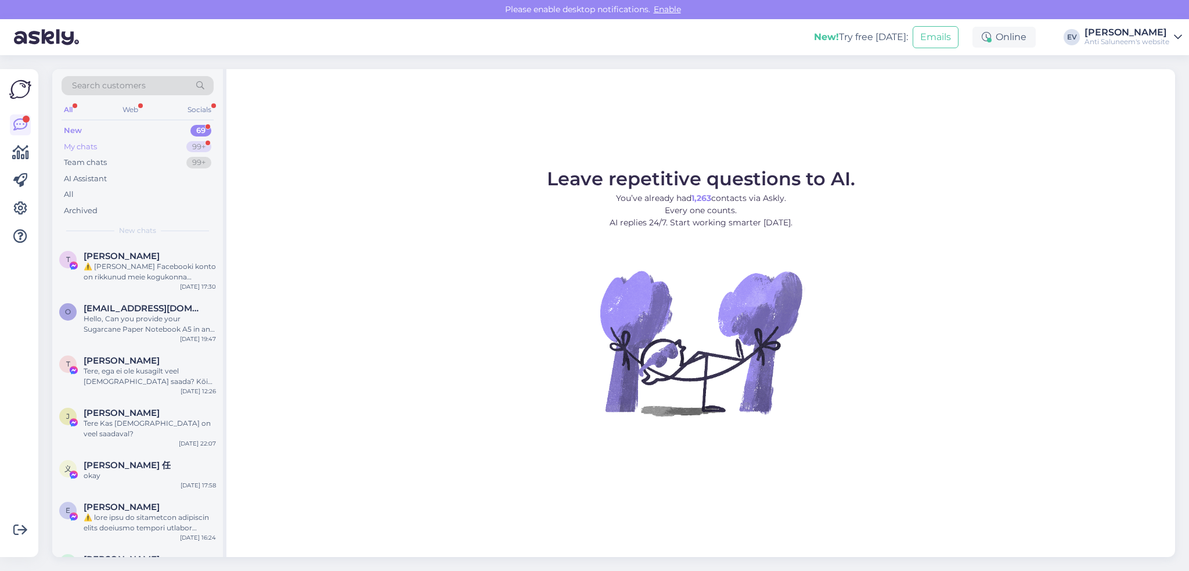
click at [142, 150] on div "My chats 99+" at bounding box center [138, 147] width 152 height 16
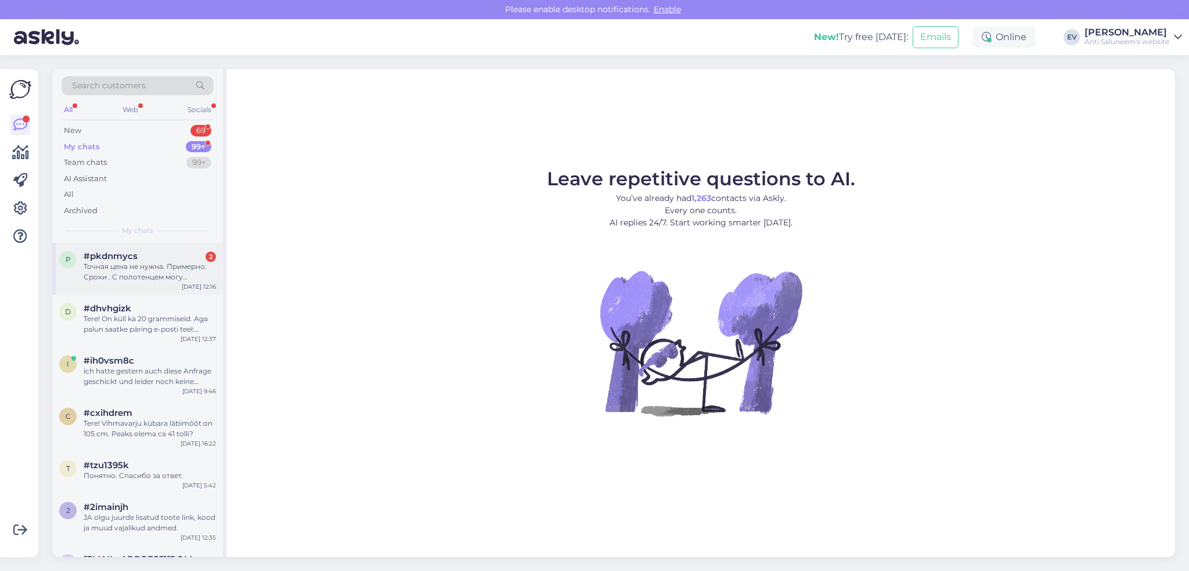
click at [165, 267] on div "Точная цена не нужна. Примерно. Сроки . С полотенцем могу подъехать ." at bounding box center [150, 271] width 132 height 21
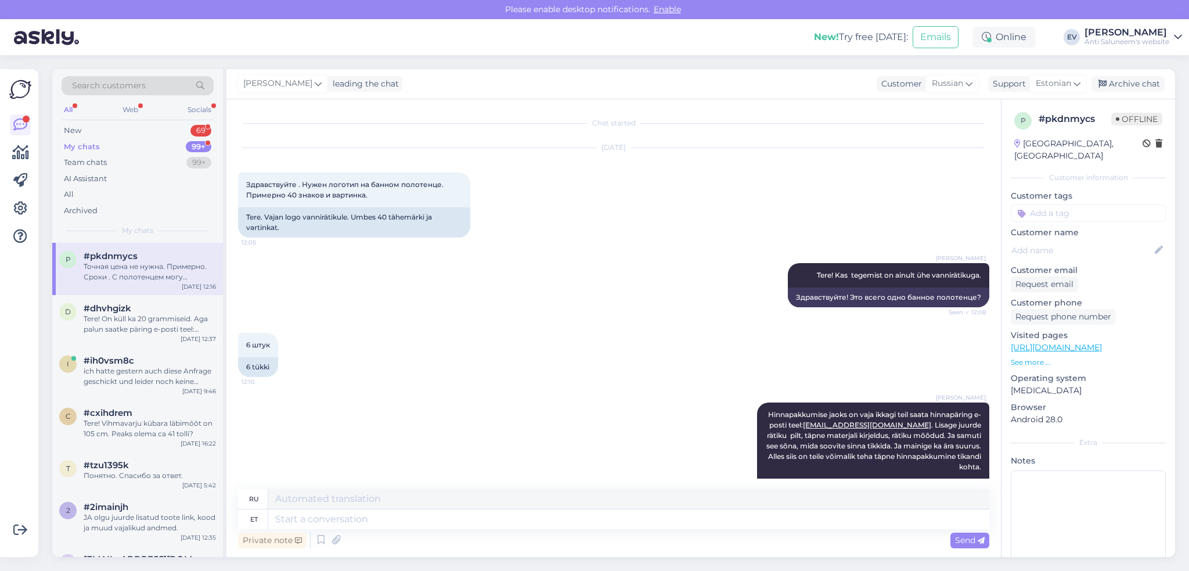
scroll to position [248, 0]
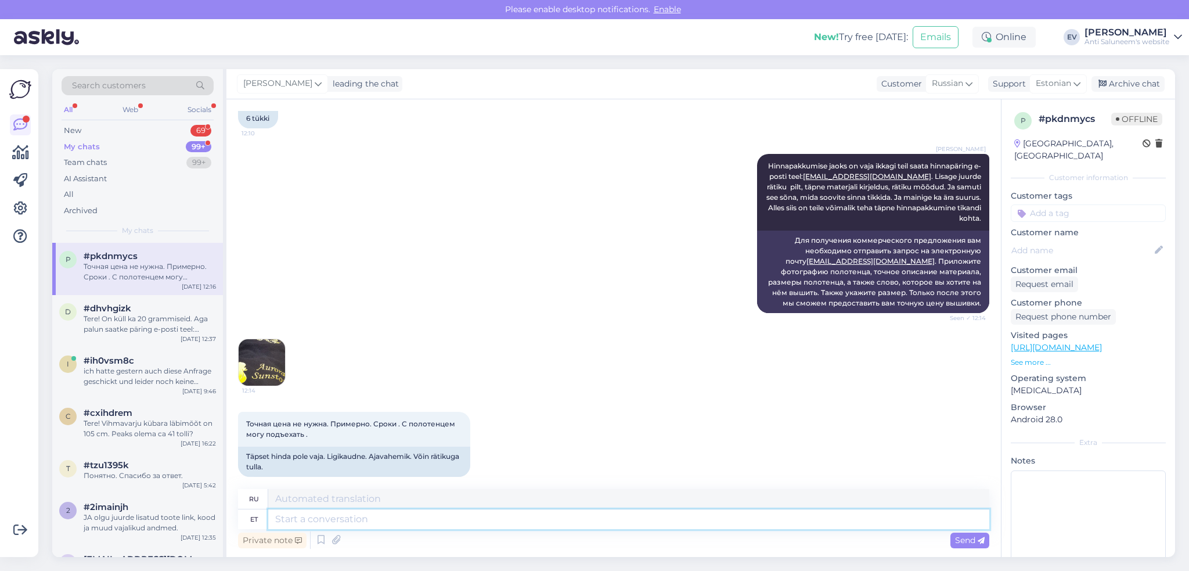
click at [403, 525] on textarea at bounding box center [628, 519] width 721 height 20
click at [256, 364] on img at bounding box center [262, 362] width 46 height 46
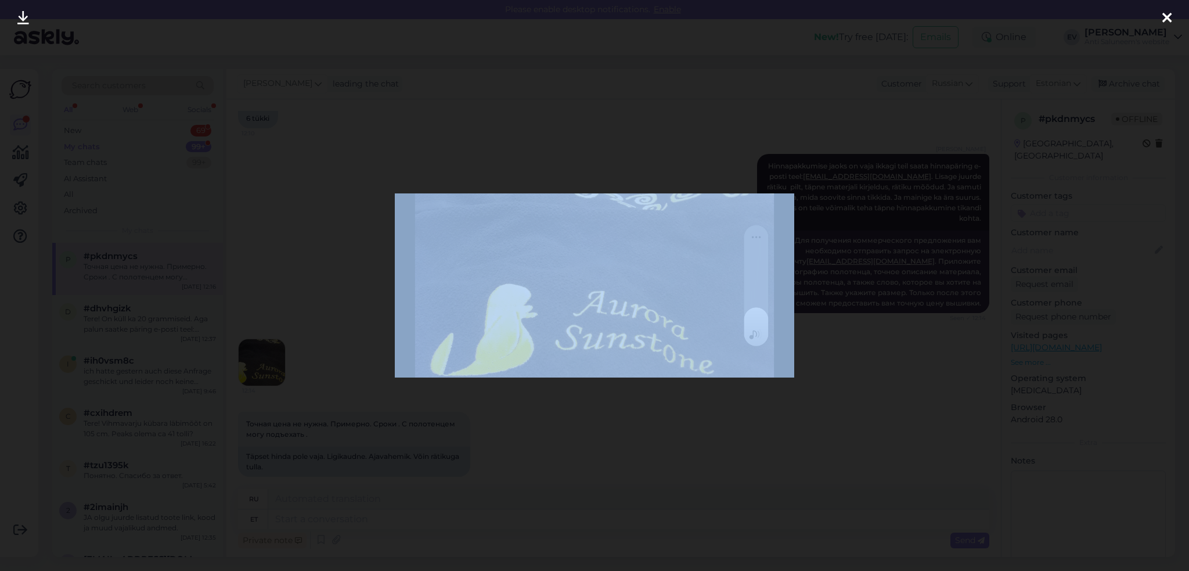
click at [256, 364] on div at bounding box center [594, 285] width 1189 height 571
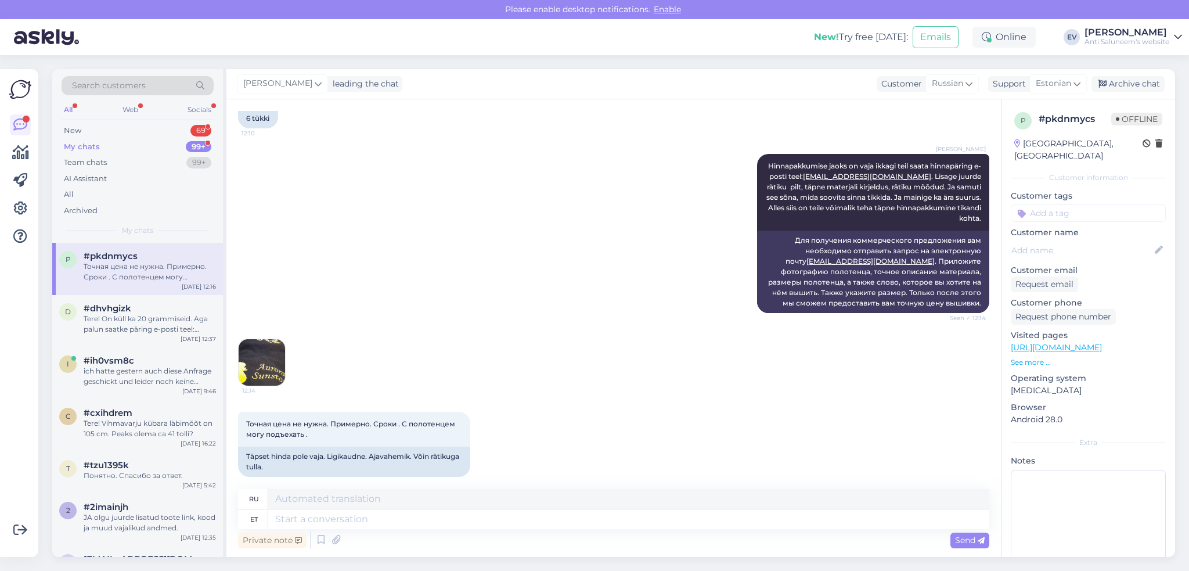
click at [257, 361] on img at bounding box center [262, 362] width 46 height 46
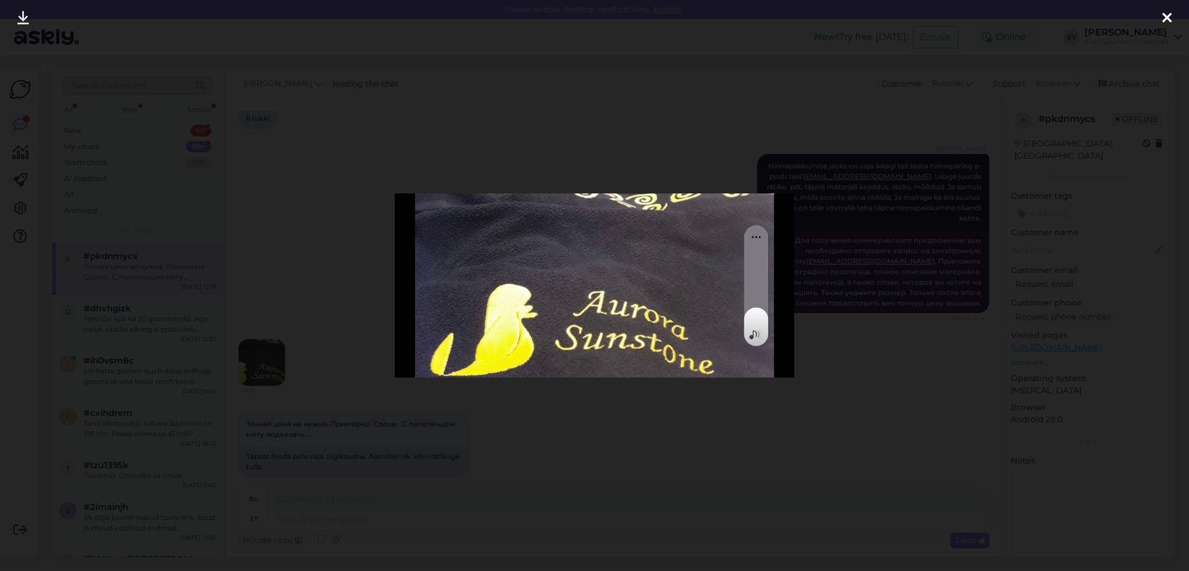
click at [627, 304] on img at bounding box center [594, 285] width 399 height 185
click at [1164, 15] on icon at bounding box center [1166, 18] width 9 height 15
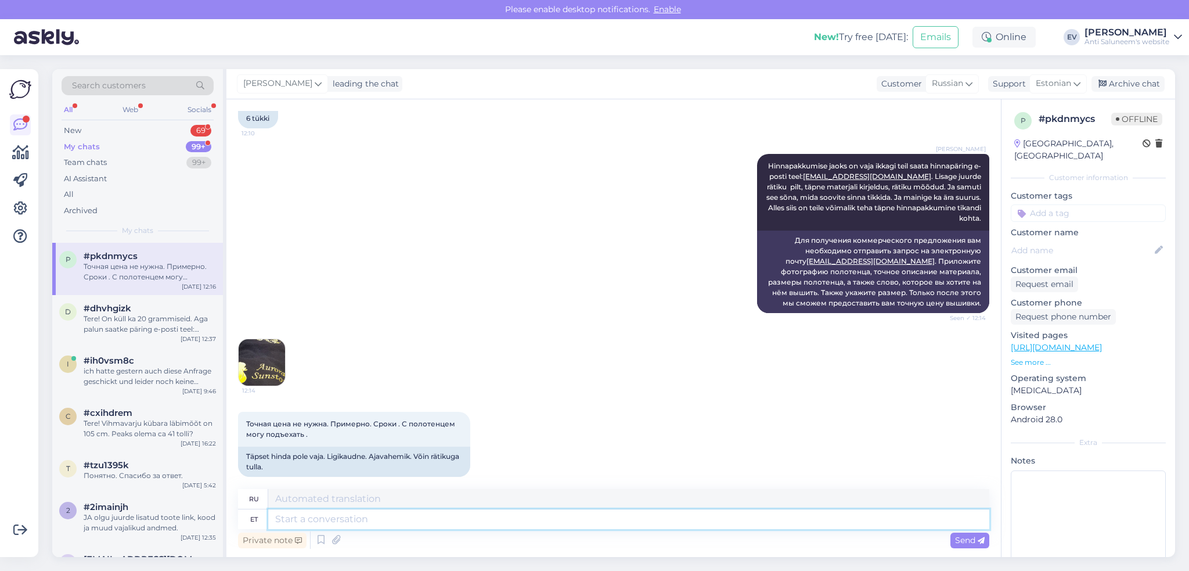
click at [340, 520] on textarea at bounding box center [628, 519] width 721 height 20
type textarea "6"
type textarea "6 rätiku"
type textarea "6 полотенец"
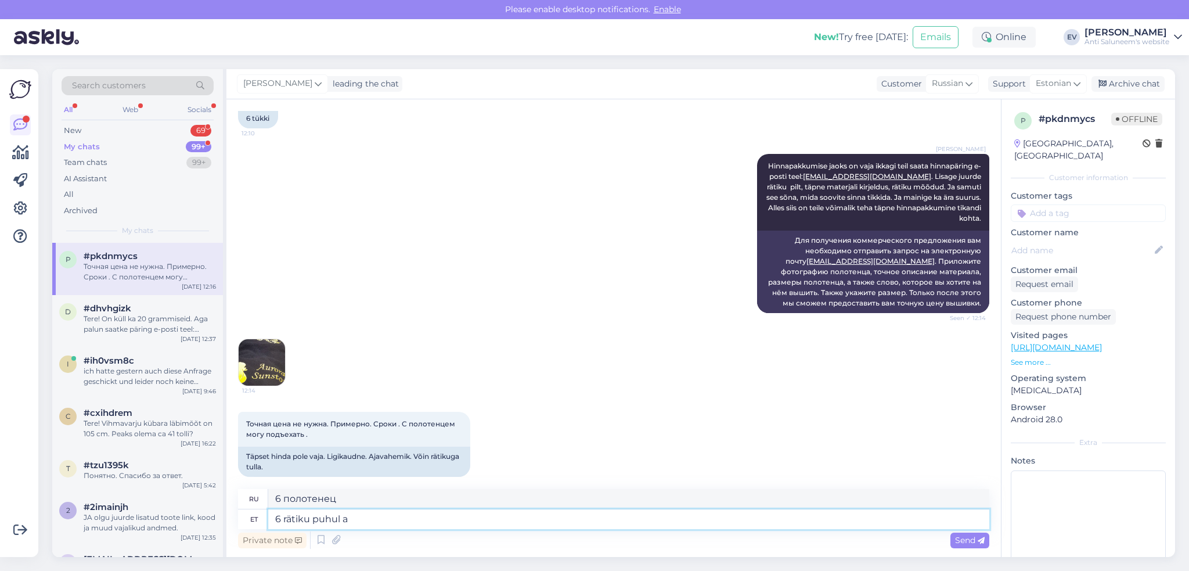
type textarea "6 rätiku puhul ar"
type textarea "На 6 полотенец"
type textarea "6 rätiku puhul arvestage"
type textarea "Для 6 полотенец, учтите"
type textarea "6 rätiku puhul arvestage 10"
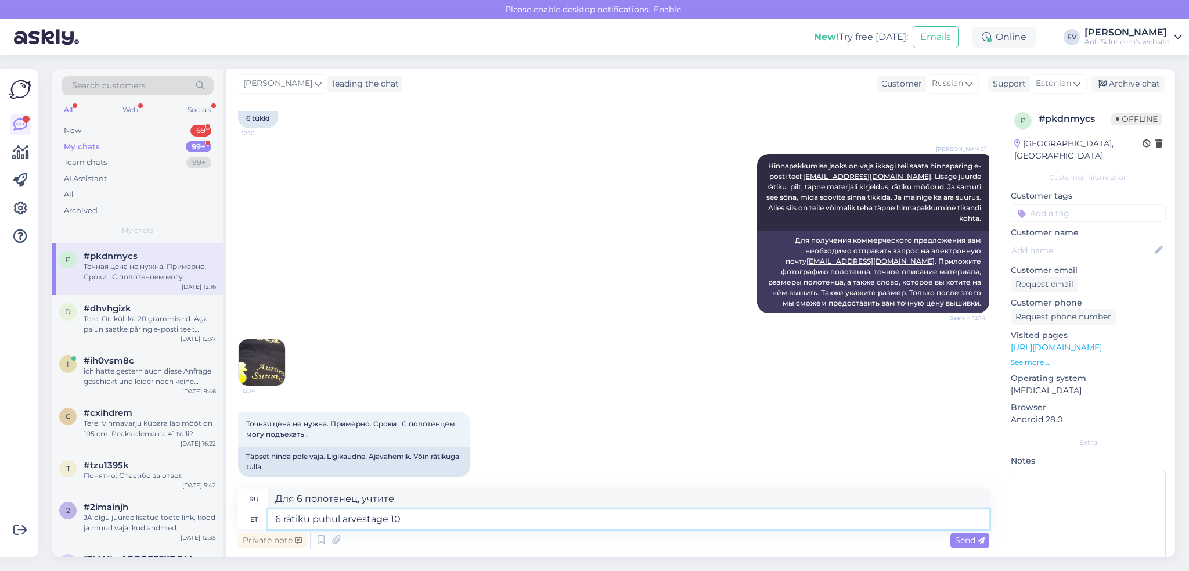
type textarea "Для 6 полотенец посчитайте 10."
type textarea "6 rätiku puhul arvestage 10 €/ tk"
type textarea "За 6 полотенец считайте 10 €/"
type textarea "6 rätiku puhul arvestage 10 €/ tk +"
type textarea "За 6 полотенец рассчитывайте по цене 10 евро/шт."
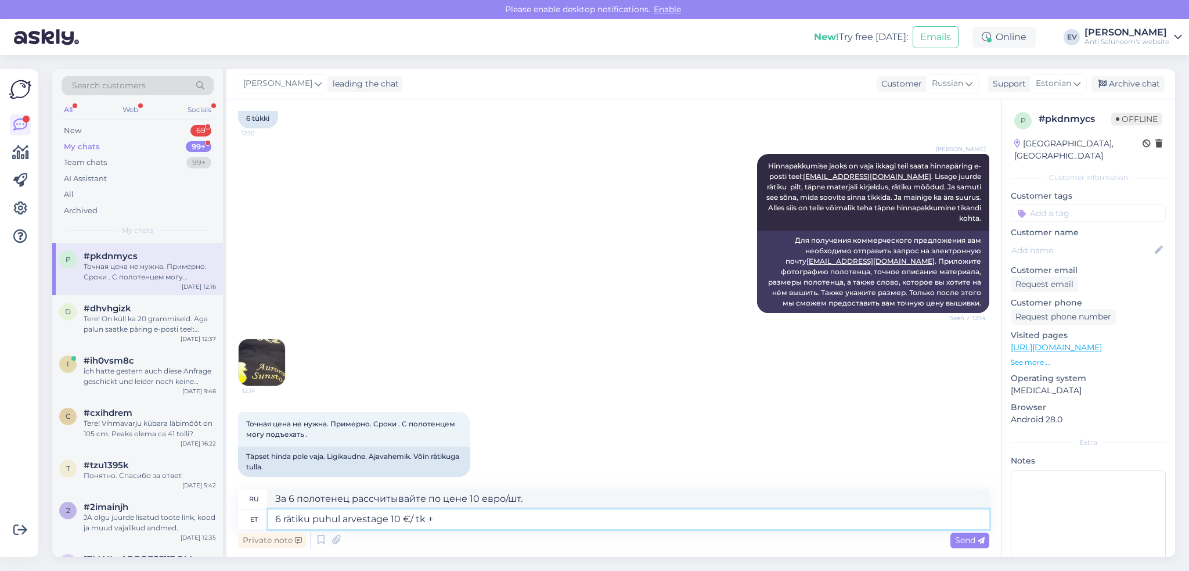
type textarea "6 rätiku puhul arvestage 10 €/ tk + k"
type textarea "За 6 полотенец, рассмотрите 10 евро/шт. +"
type textarea "6 rätiku puhul arvestage 10 €/ tk + käiben"
type textarea "За 6 полотенец цена составит 10 евро/шт. + НДС."
type textarea "6 rätiku puhul arvestage 10 €/ tk + käibemaks."
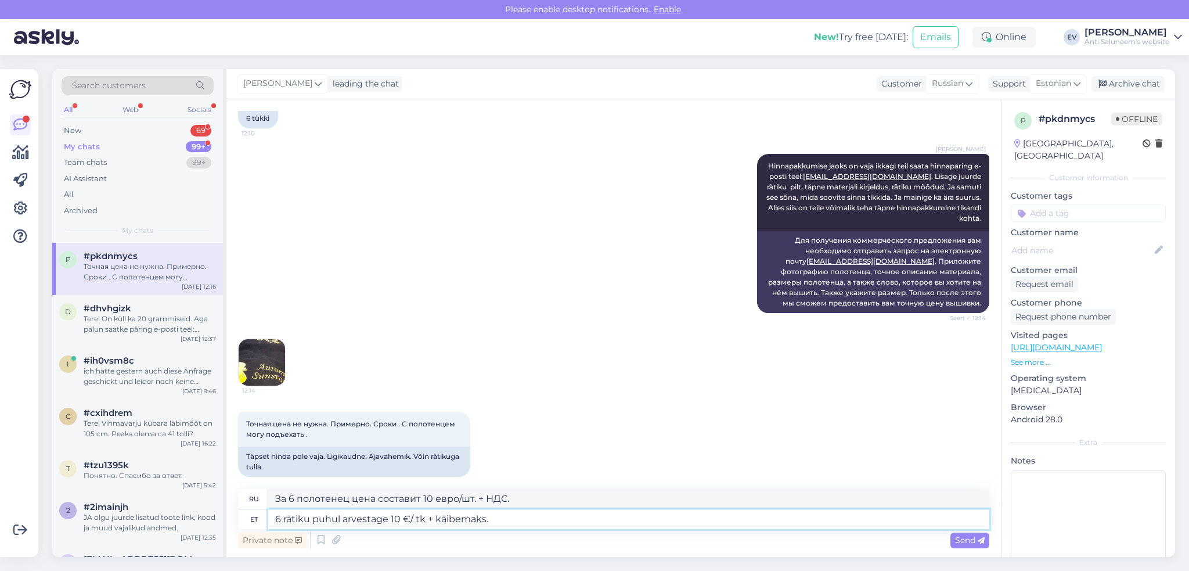
type textarea "За 6 полотенец рассчитывайте по цене 10 евро/шт. + НДС."
type textarea "6 rätiku puhul arvestage 10 €/ tk + käibemaks."
click at [962, 538] on span "Send" at bounding box center [970, 540] width 30 height 10
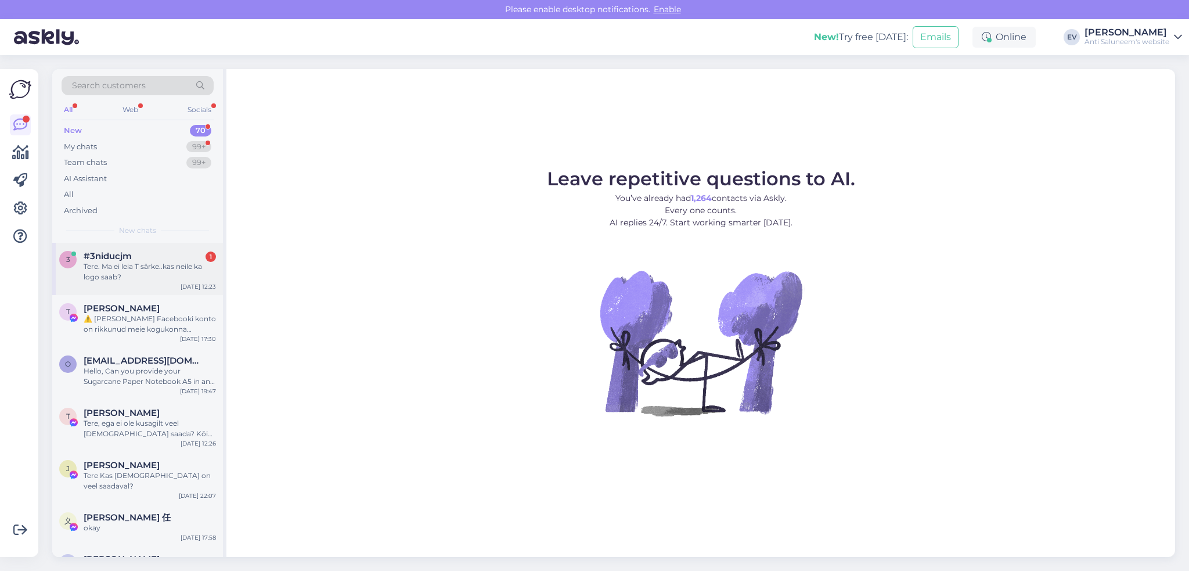
click at [111, 264] on div "Tere. Ma ei leia T särke..kas neile ka logo saab?" at bounding box center [150, 271] width 132 height 21
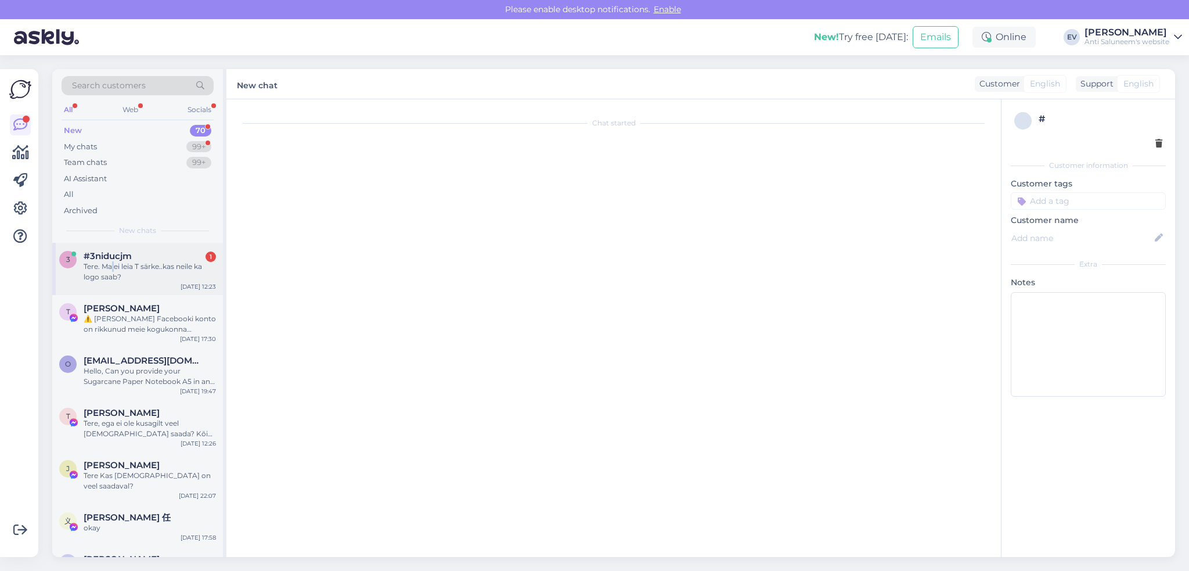
click at [111, 264] on div "Tere. Ma ei leia T särke..kas neile ka logo saab?" at bounding box center [150, 271] width 132 height 21
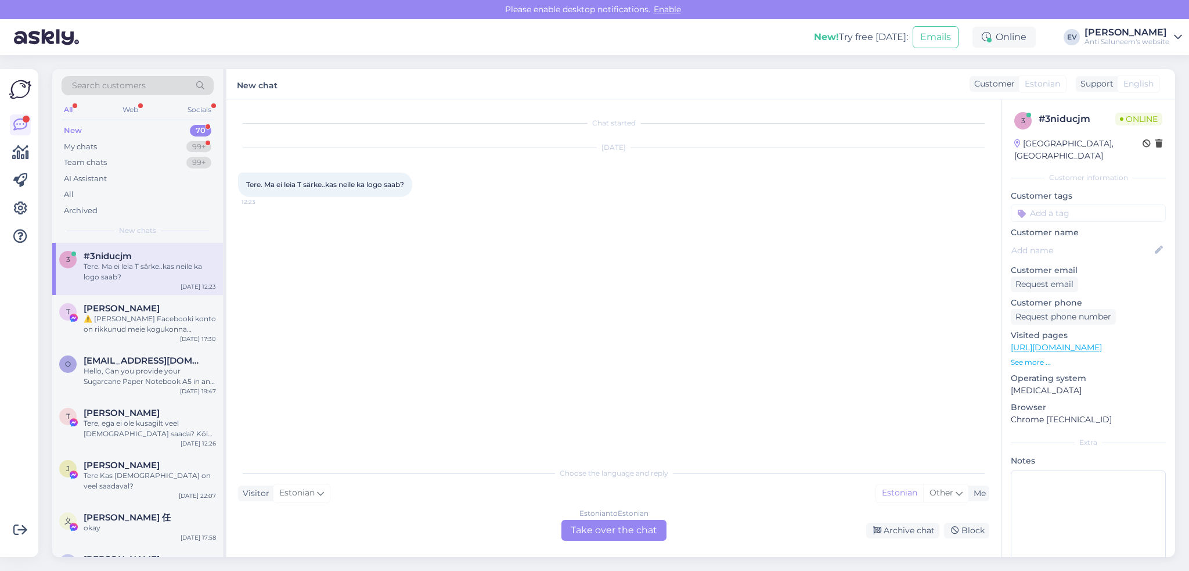
click at [607, 529] on div "Estonian to Estonian Take over the chat" at bounding box center [613, 530] width 105 height 21
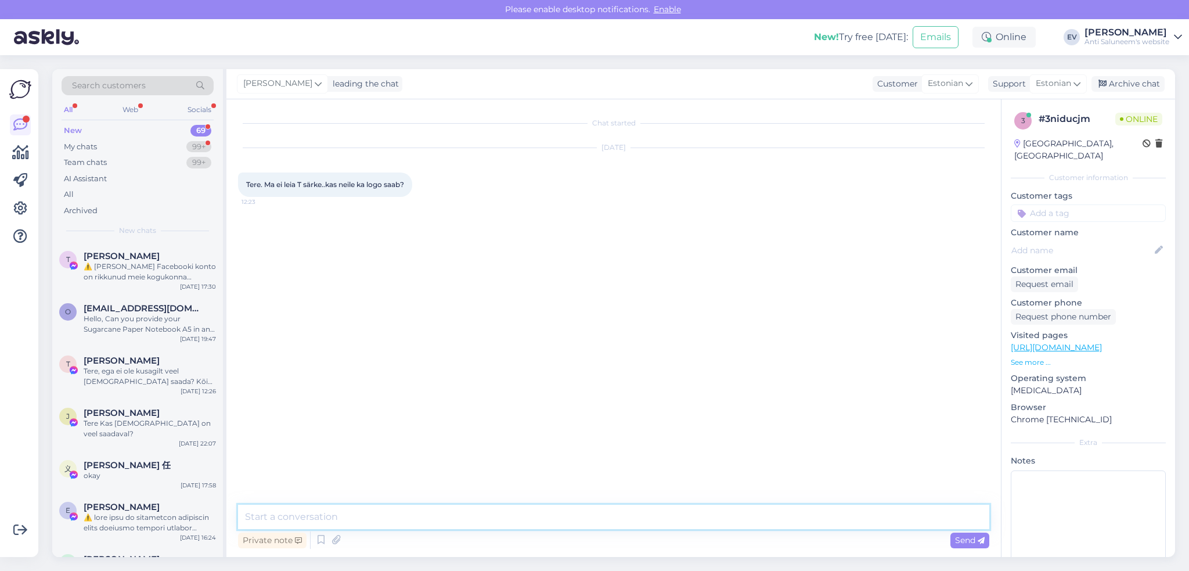
click at [359, 515] on textarea at bounding box center [613, 516] width 751 height 24
type textarea "Tere! T-särkide valik on [PERSON_NAME] suur. Mis vävi ja mis koguses soovite. M…"
click at [967, 538] on span "Send" at bounding box center [970, 540] width 30 height 10
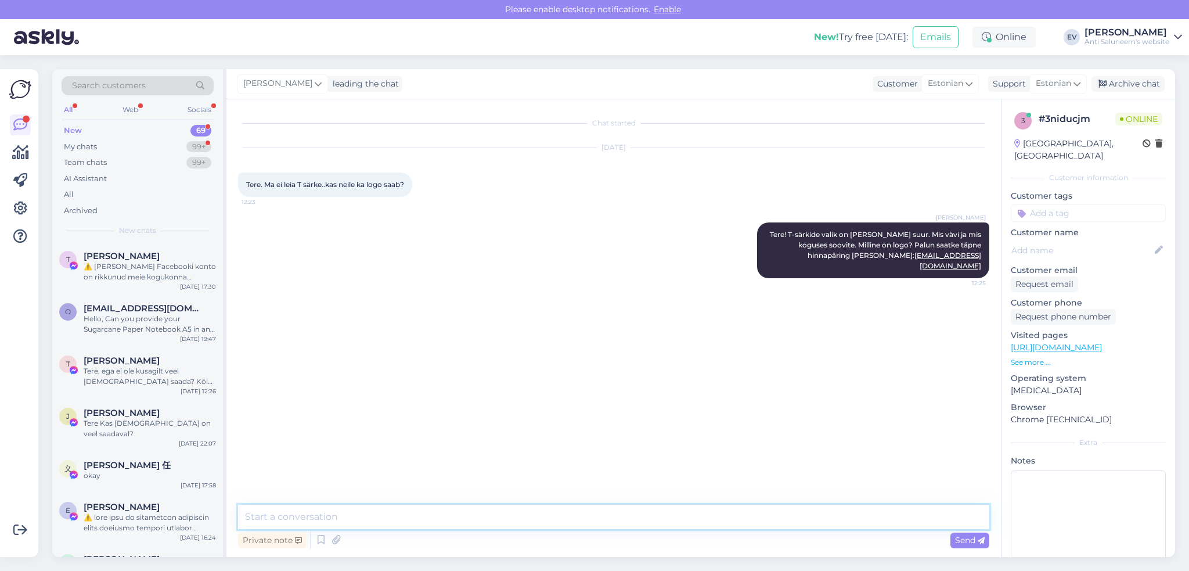
click at [490, 516] on textarea at bounding box center [613, 516] width 751 height 24
type textarea "Lisage juurde ka oma logo."
